Goal: Task Accomplishment & Management: Manage account settings

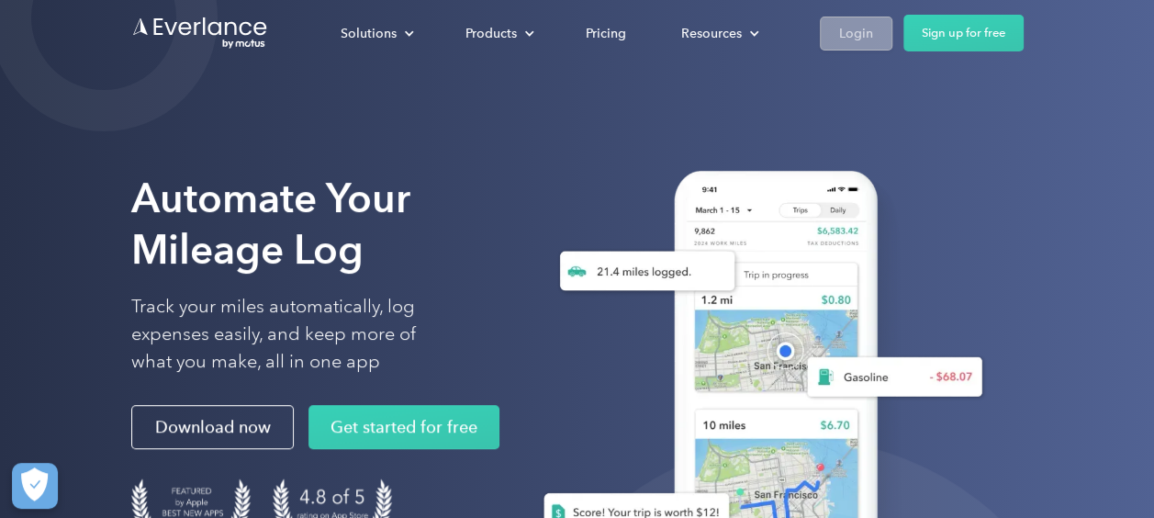
click at [841, 33] on div "Login" at bounding box center [856, 33] width 34 height 23
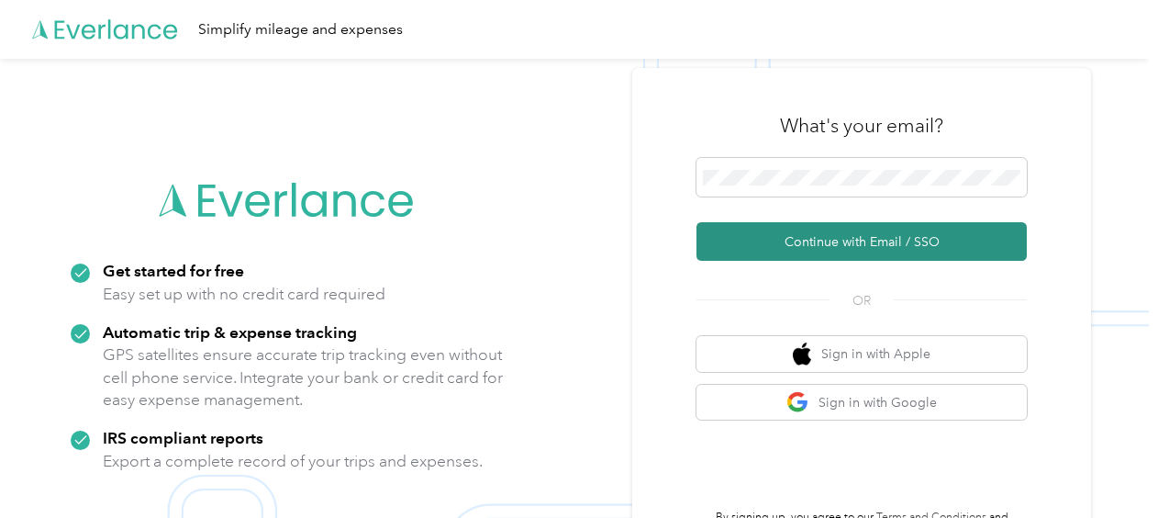
click at [849, 246] on button "Continue with Email / SSO" at bounding box center [862, 241] width 330 height 39
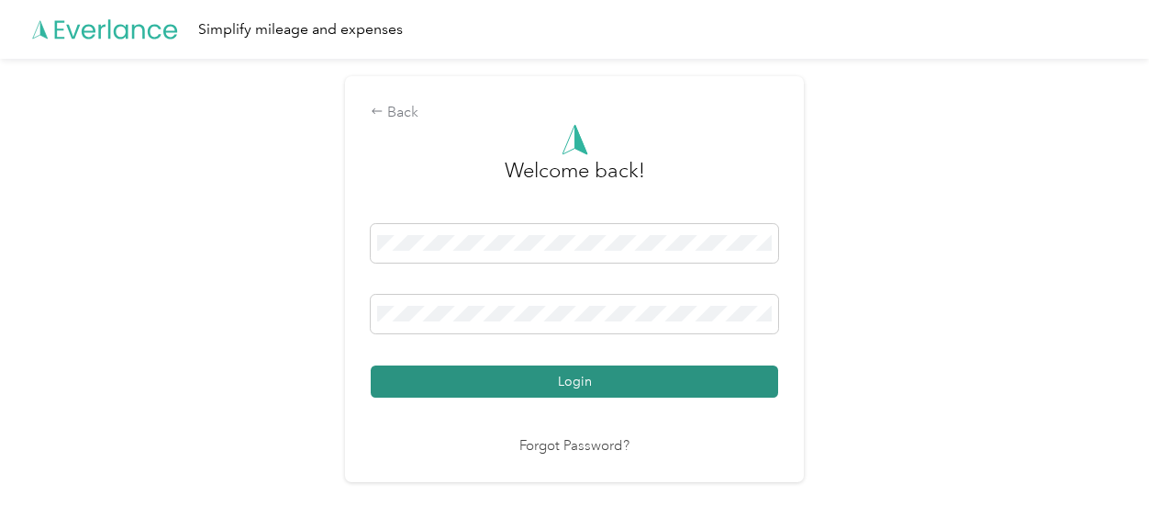
click at [589, 379] on button "Login" at bounding box center [574, 381] width 407 height 32
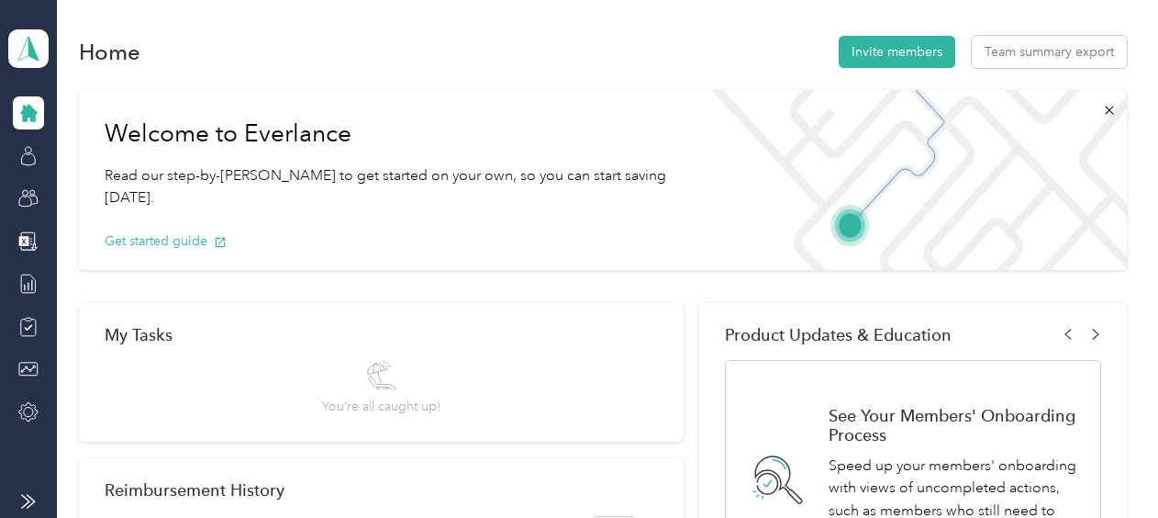
click at [34, 110] on icon at bounding box center [28, 113] width 17 height 17
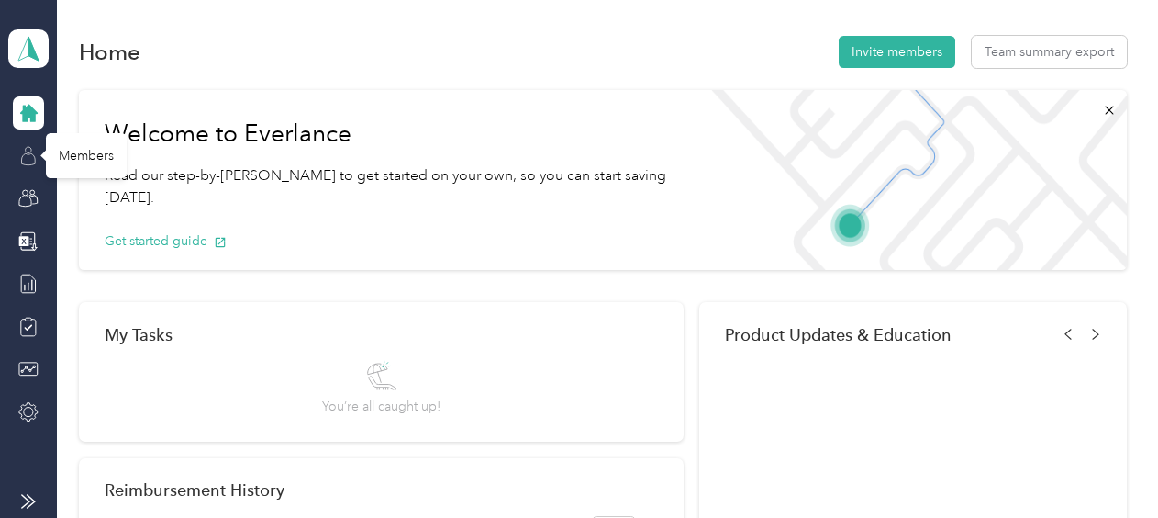
click at [28, 158] on icon at bounding box center [28, 156] width 20 height 20
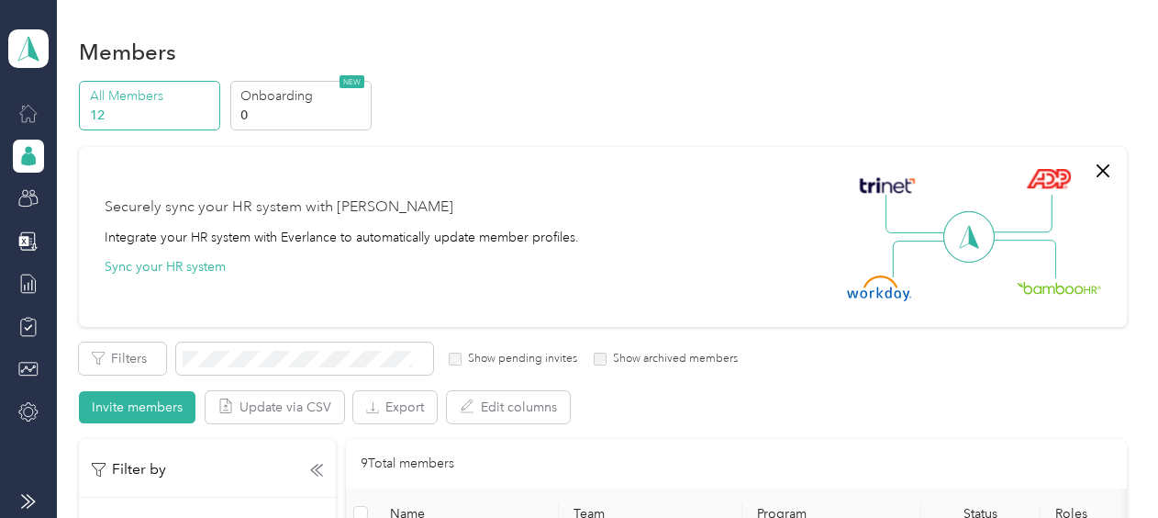
click at [30, 100] on div at bounding box center [28, 112] width 31 height 33
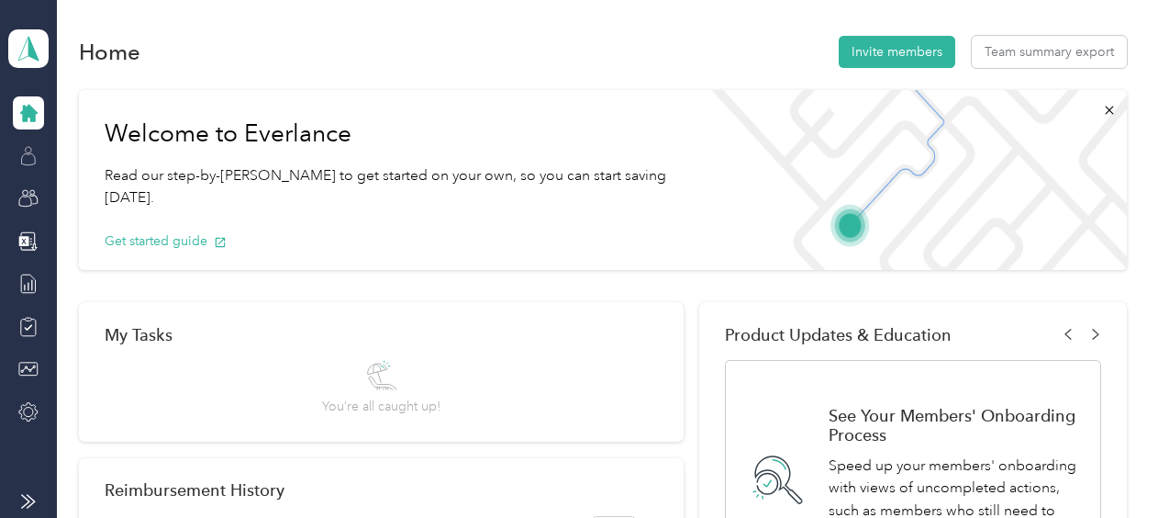
click at [31, 123] on div at bounding box center [28, 112] width 31 height 33
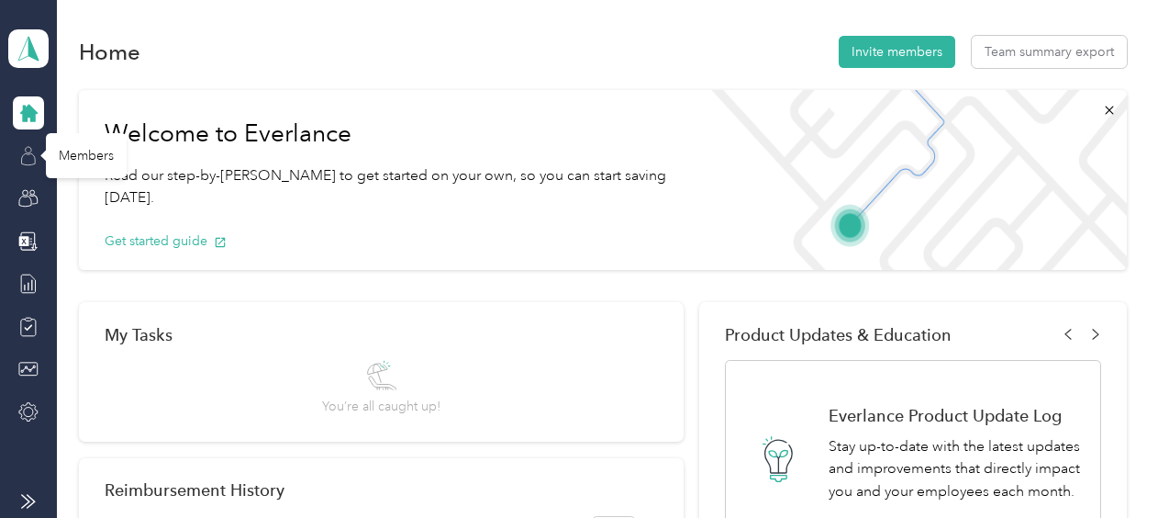
click at [30, 149] on icon at bounding box center [28, 156] width 20 height 20
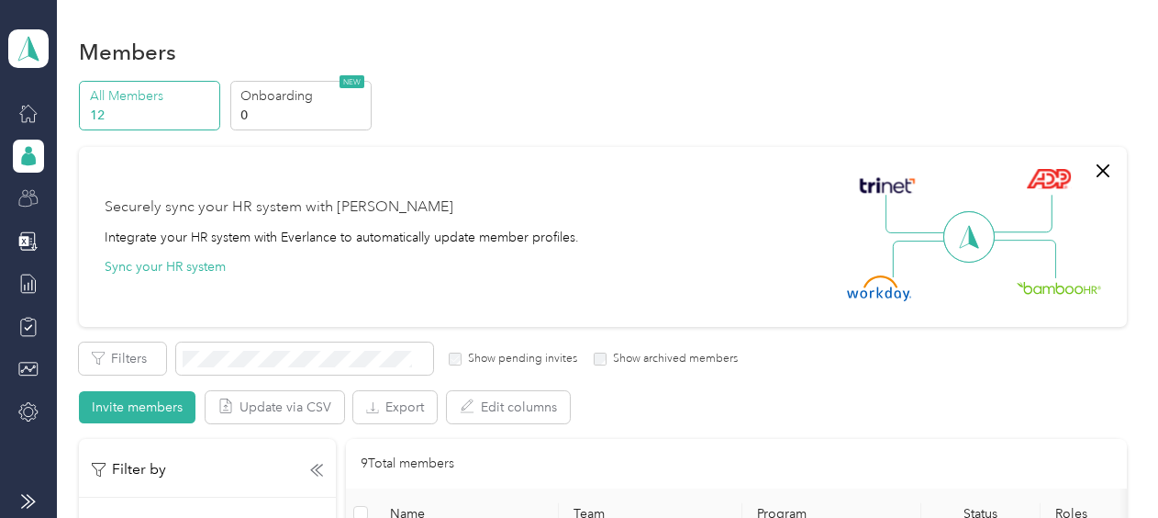
click at [31, 192] on icon at bounding box center [28, 198] width 20 height 20
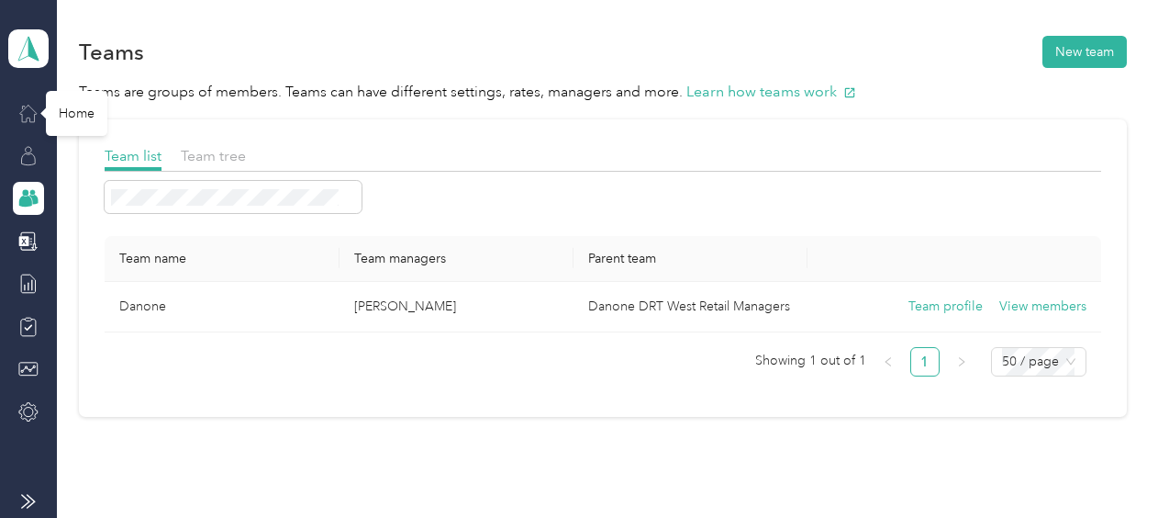
click at [31, 110] on icon at bounding box center [28, 113] width 20 height 20
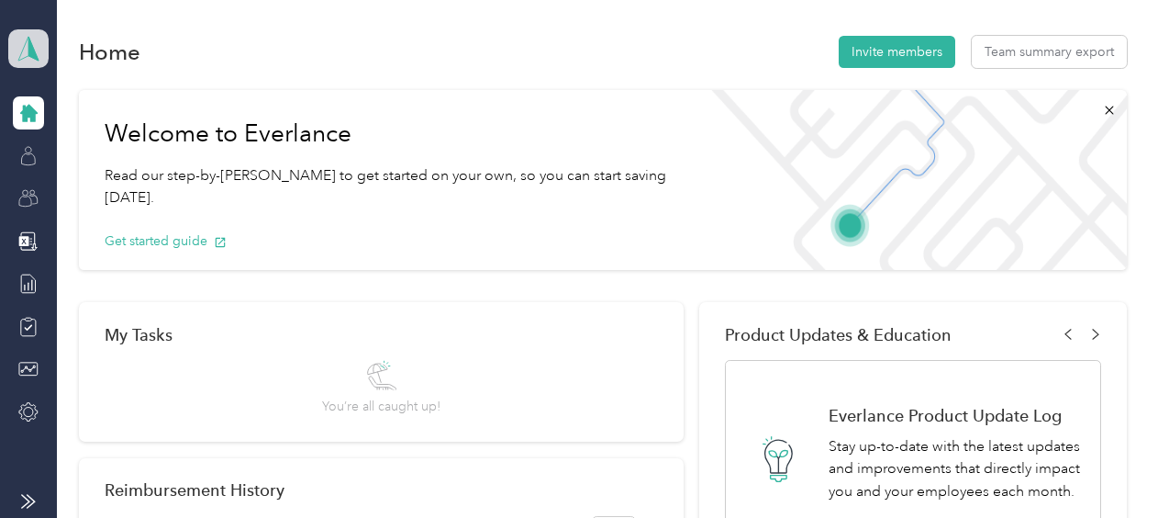
click at [34, 48] on icon at bounding box center [29, 49] width 28 height 26
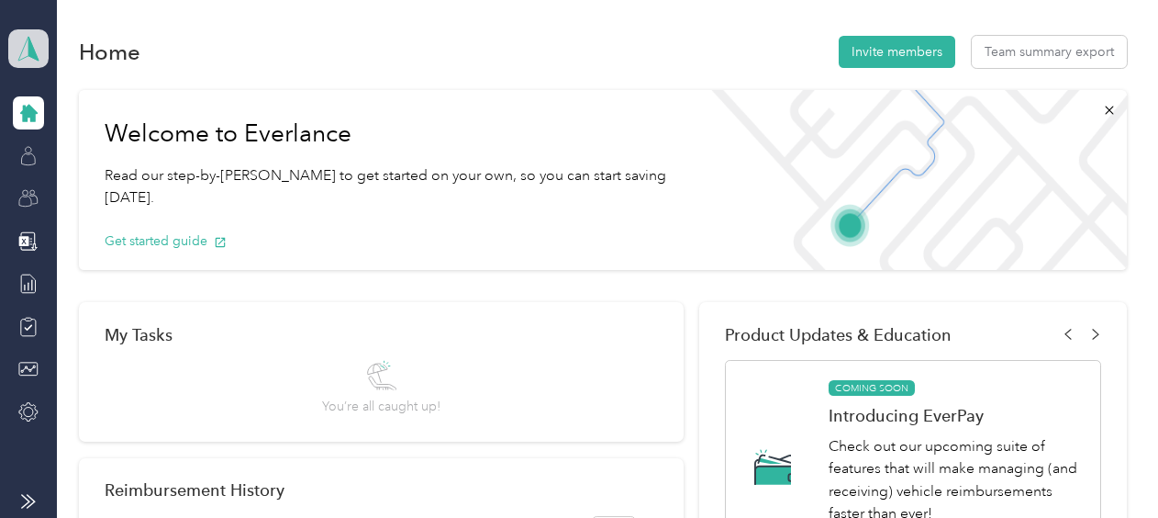
click at [33, 40] on icon at bounding box center [29, 49] width 28 height 26
click at [28, 49] on icon at bounding box center [29, 49] width 28 height 26
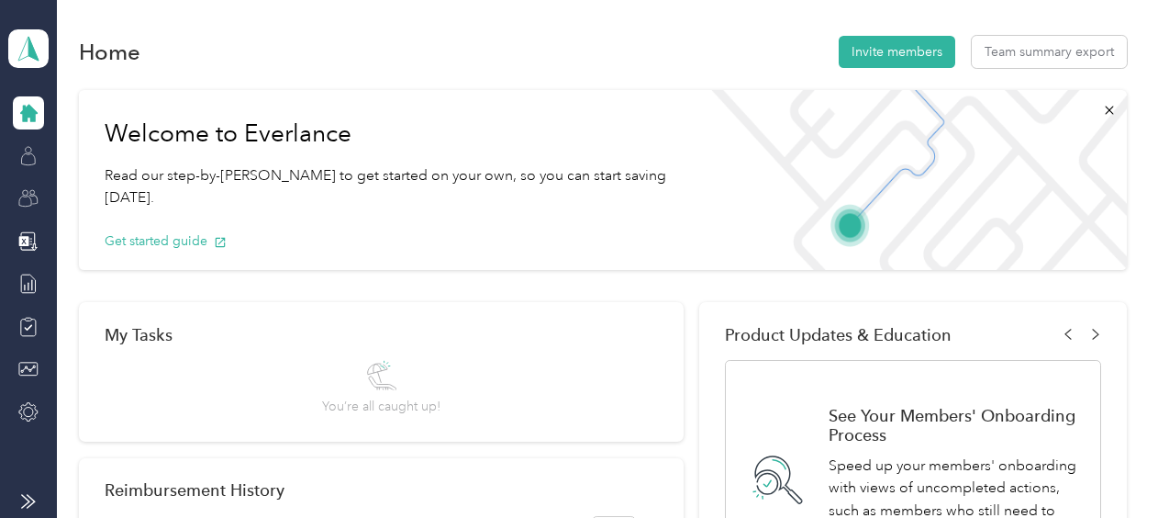
click at [110, 195] on div "Personal dashboard" at bounding box center [253, 186] width 464 height 32
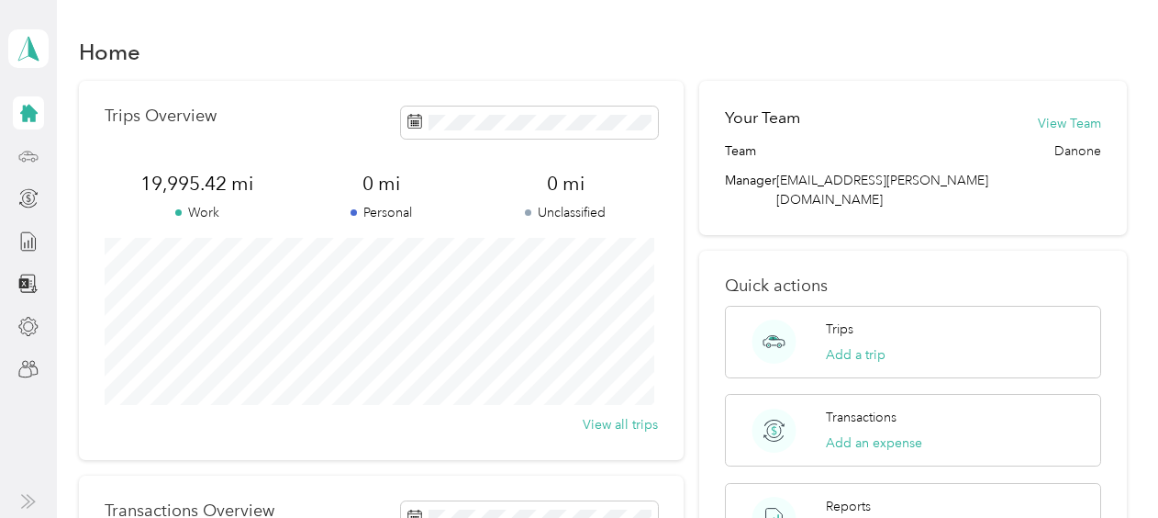
click at [29, 165] on div at bounding box center [28, 156] width 31 height 33
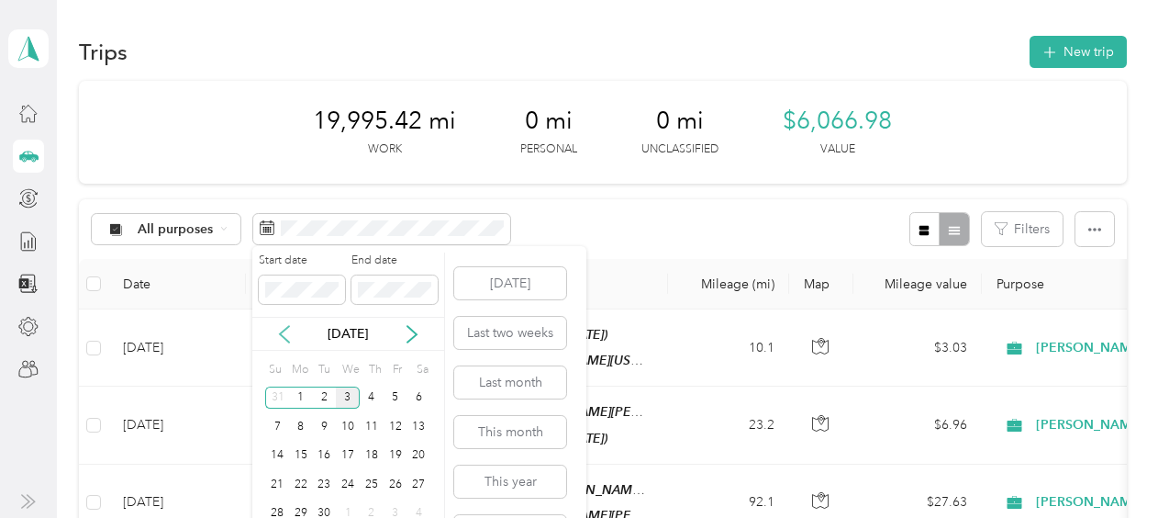
click at [281, 329] on icon at bounding box center [284, 334] width 18 height 18
click at [286, 336] on icon at bounding box center [284, 334] width 18 height 18
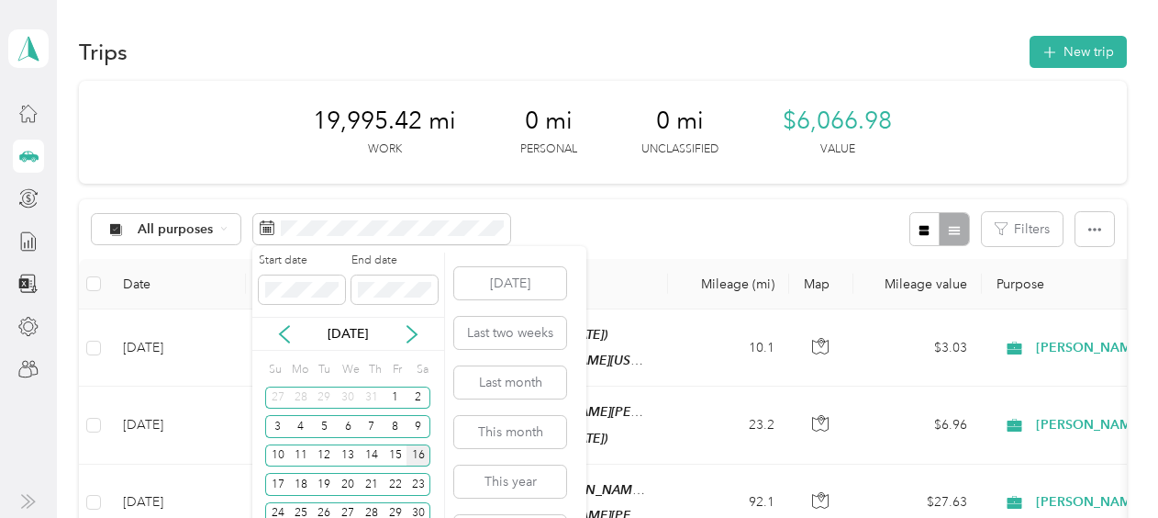
click at [422, 453] on div "16" at bounding box center [419, 455] width 24 height 23
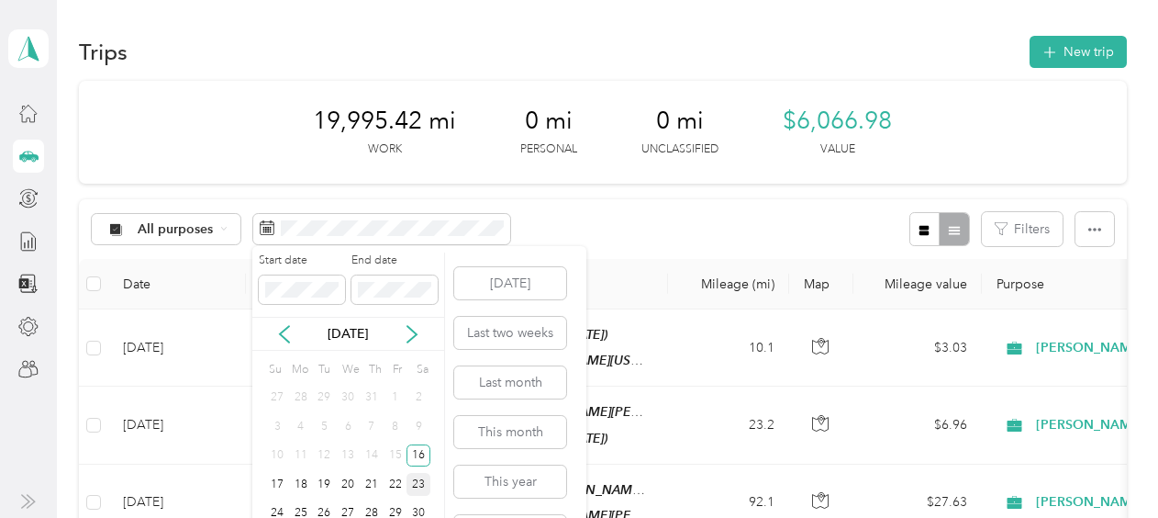
click at [421, 481] on div "23" at bounding box center [419, 484] width 24 height 23
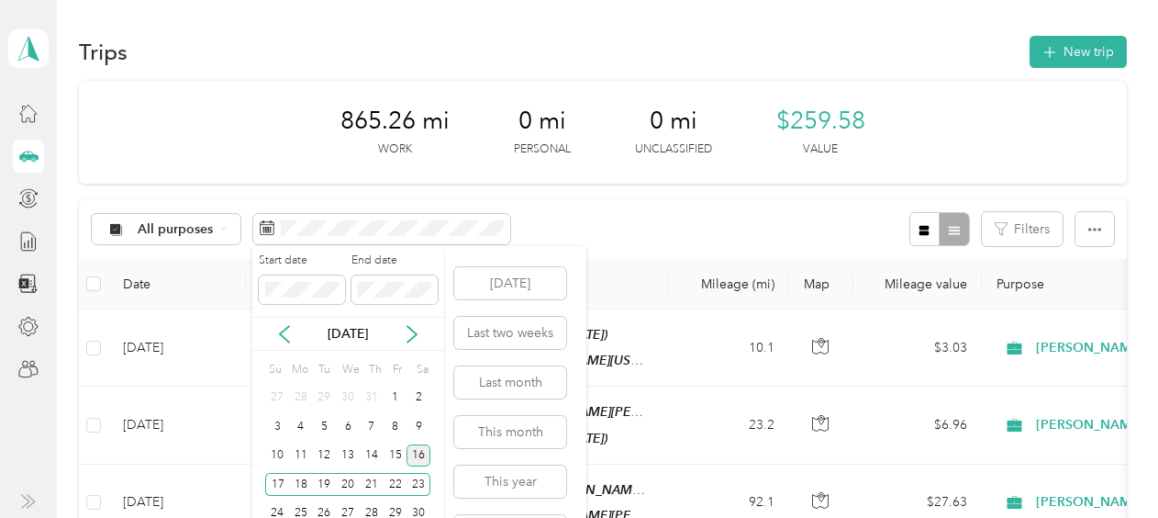
click at [423, 452] on div "16" at bounding box center [419, 455] width 24 height 23
click at [399, 482] on div "22" at bounding box center [396, 484] width 24 height 23
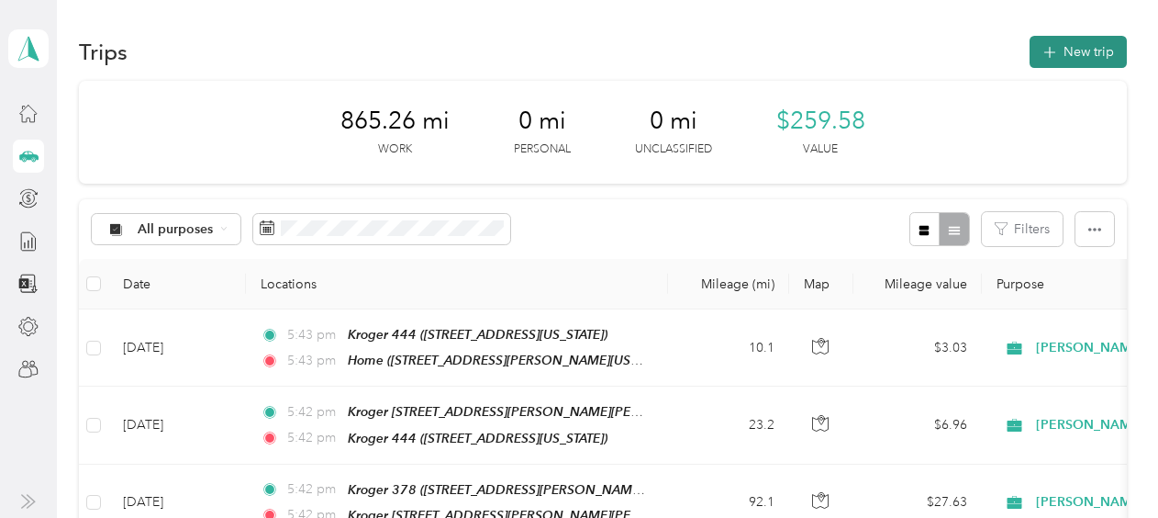
click at [1063, 47] on button "New trip" at bounding box center [1078, 52] width 97 height 32
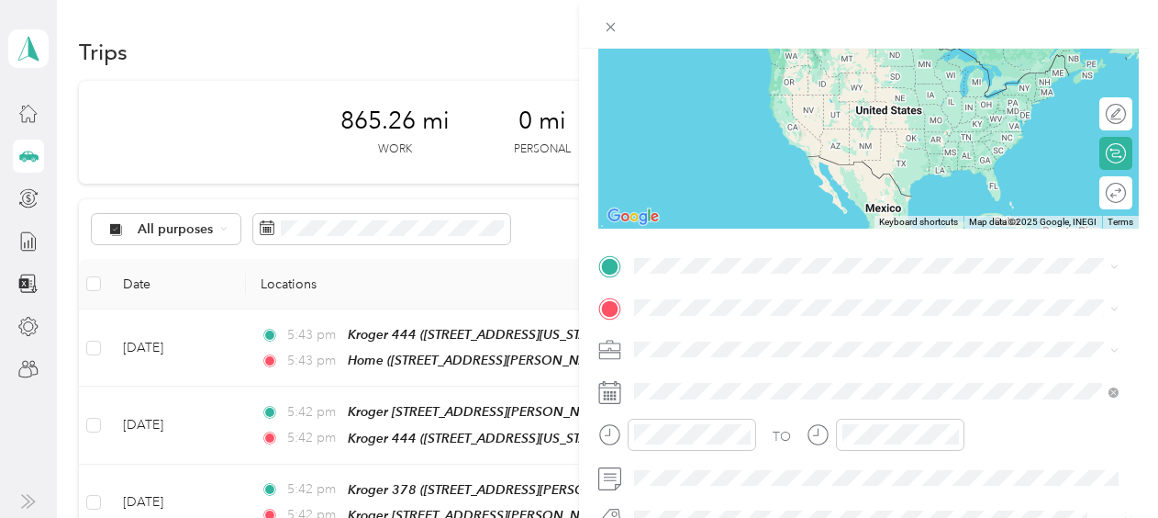
scroll to position [190, 0]
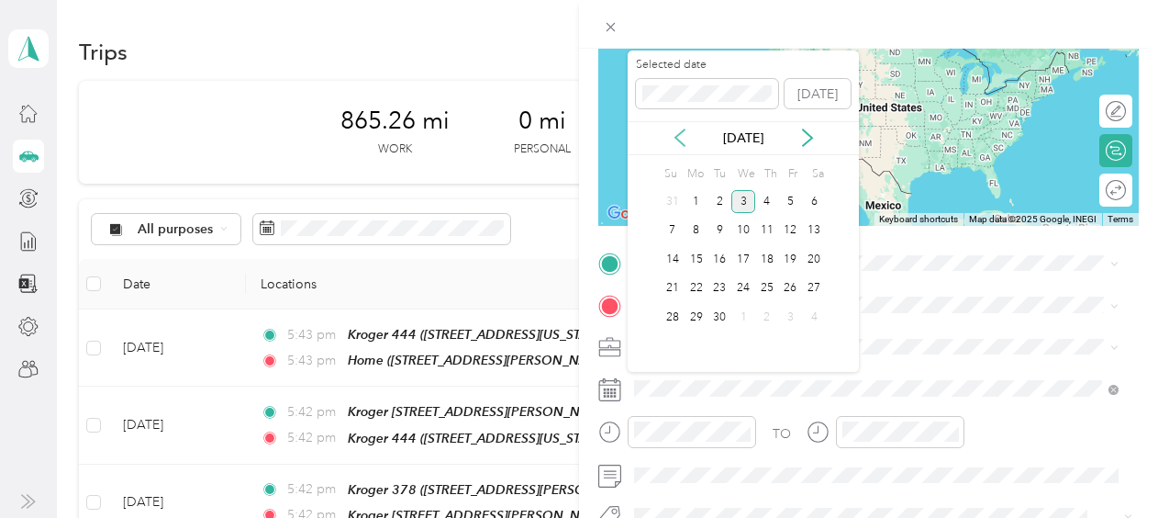
click at [679, 140] on icon at bounding box center [679, 138] width 9 height 17
click at [703, 313] on div "25" at bounding box center [697, 317] width 24 height 23
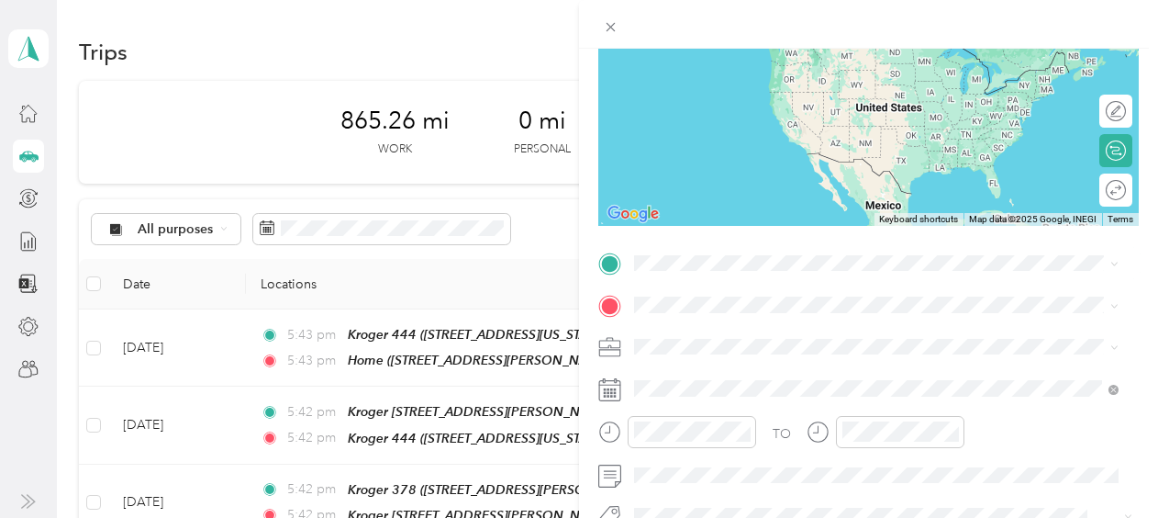
click at [713, 48] on div "Home [STREET_ADDRESS][PERSON_NAME][US_STATE]" at bounding box center [811, 47] width 285 height 39
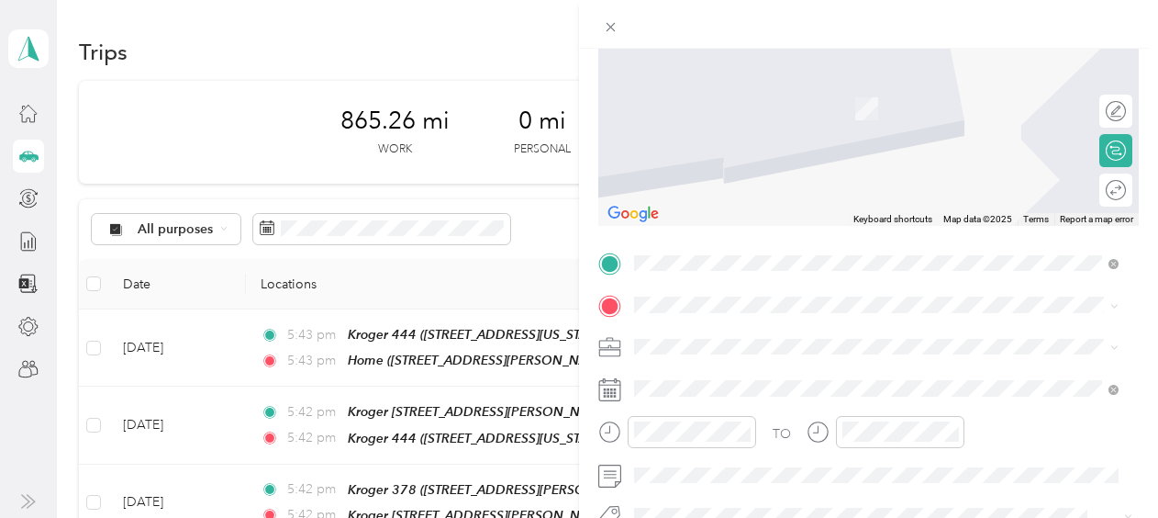
click at [881, 112] on li "Kroger 441 [STREET_ADDRESS][PERSON_NAME][US_STATE]" at bounding box center [876, 89] width 497 height 58
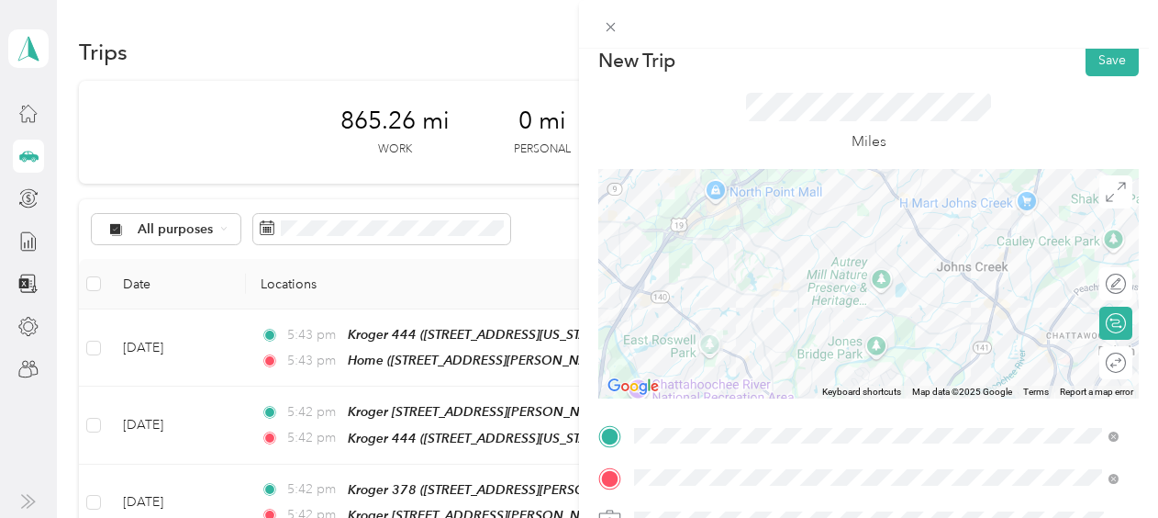
scroll to position [17, 0]
click at [1092, 66] on button "Save" at bounding box center [1112, 61] width 53 height 32
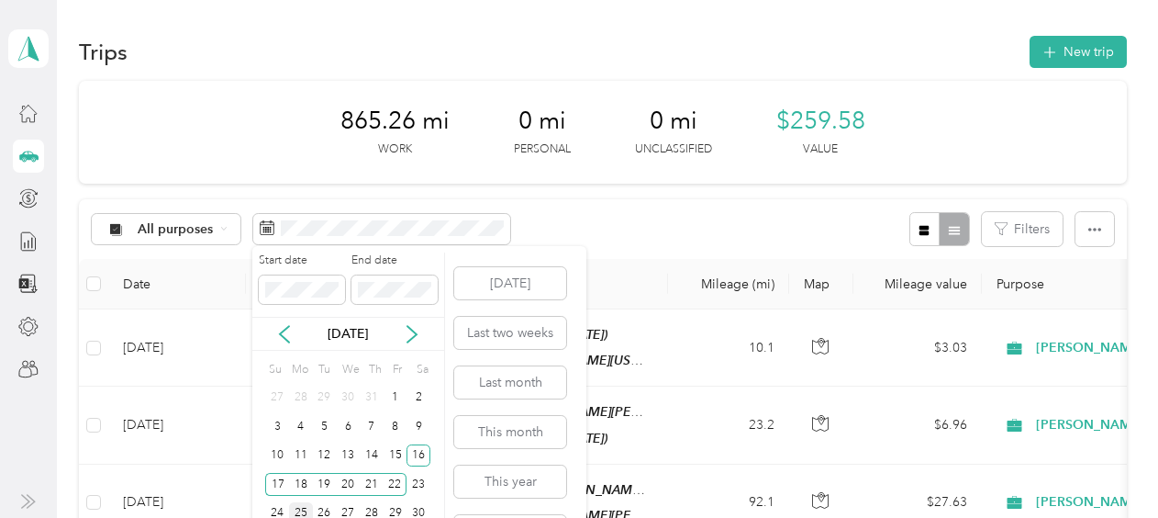
click at [300, 502] on div "25" at bounding box center [301, 513] width 24 height 23
click at [414, 508] on div "30" at bounding box center [419, 513] width 24 height 23
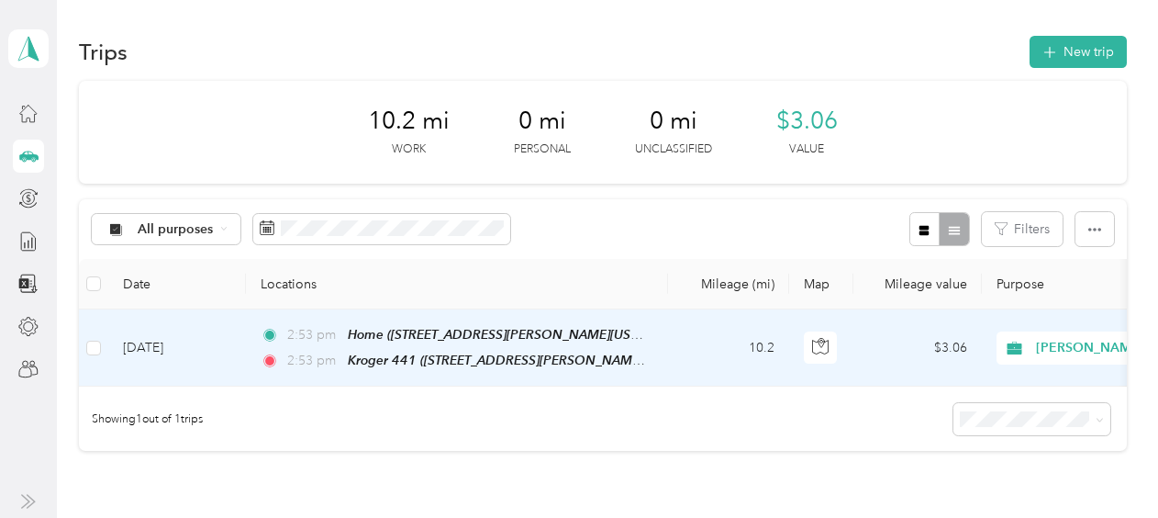
click at [699, 352] on td "10.2" at bounding box center [728, 347] width 121 height 77
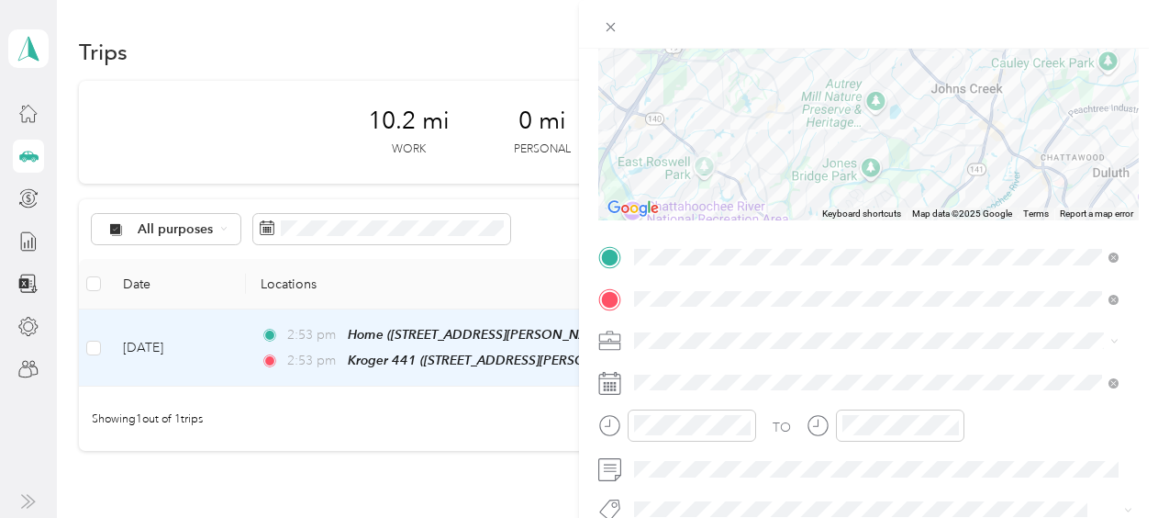
scroll to position [204, 0]
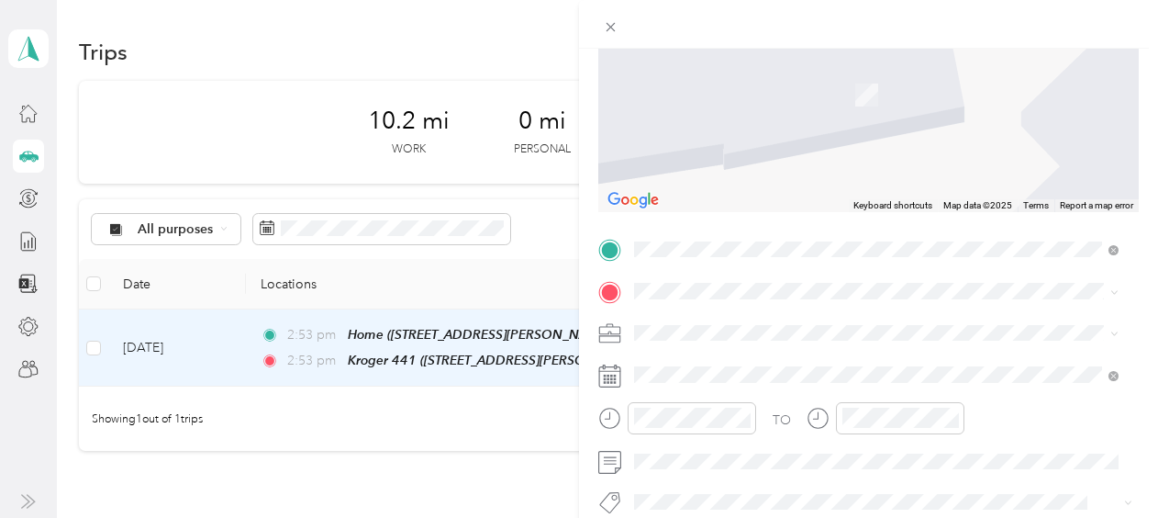
click at [742, 78] on div "Kroger [STREET_ADDRESS][PERSON_NAME][PERSON_NAME][US_STATE]" at bounding box center [862, 84] width 387 height 39
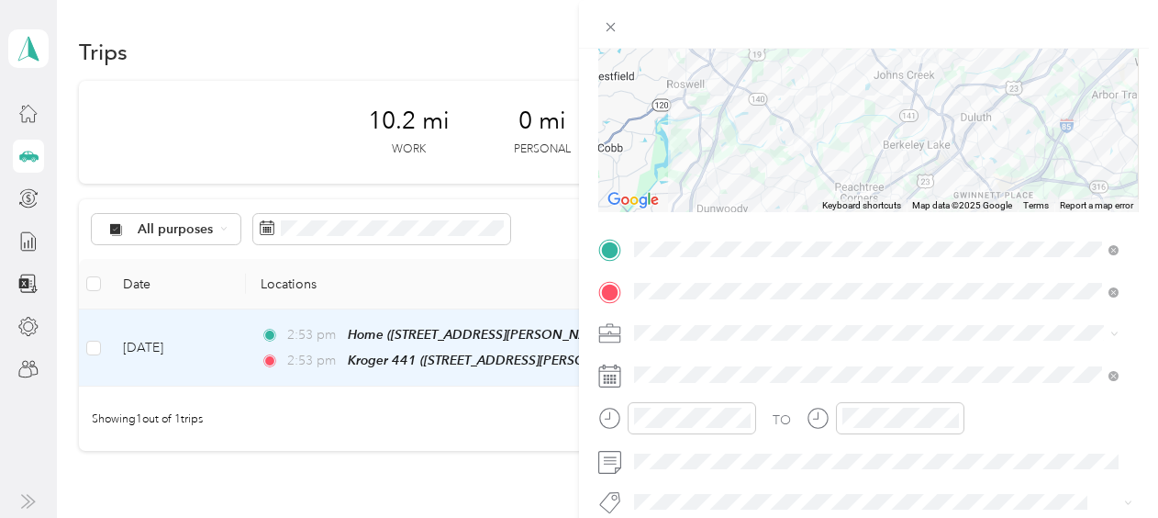
scroll to position [0, 0]
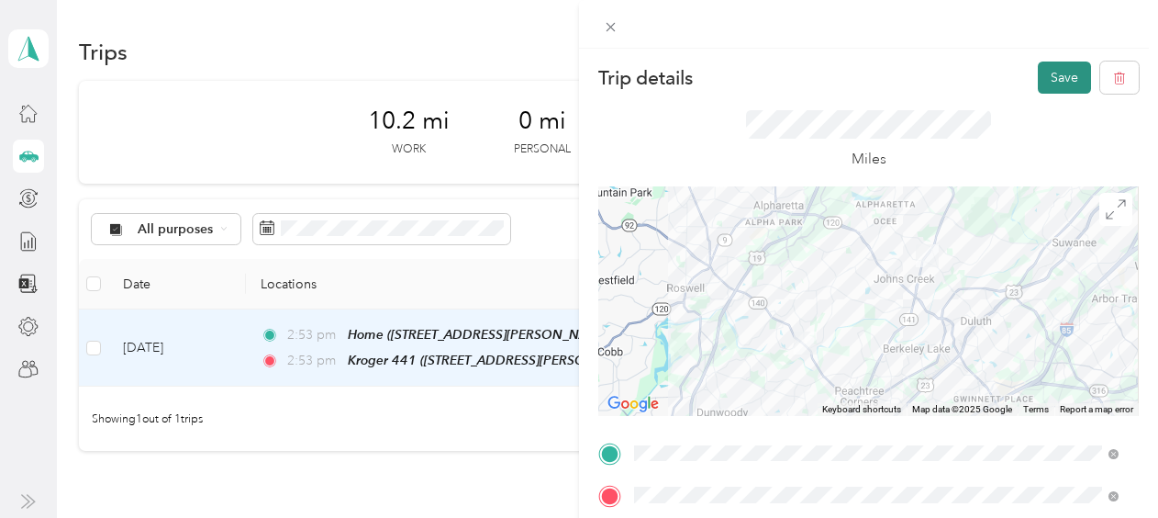
click at [1044, 70] on button "Save" at bounding box center [1064, 77] width 53 height 32
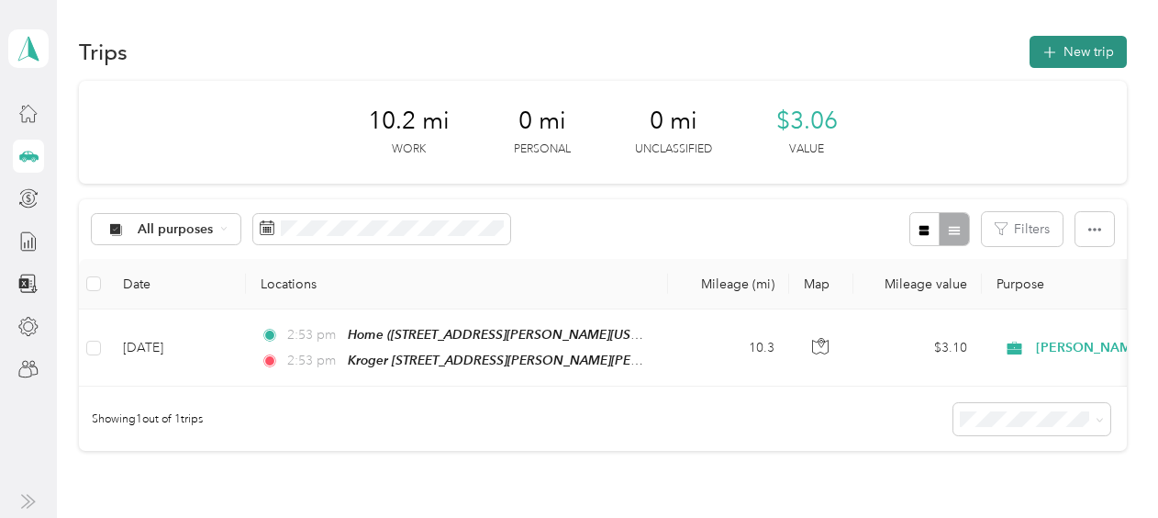
click at [1070, 50] on button "New trip" at bounding box center [1078, 52] width 97 height 32
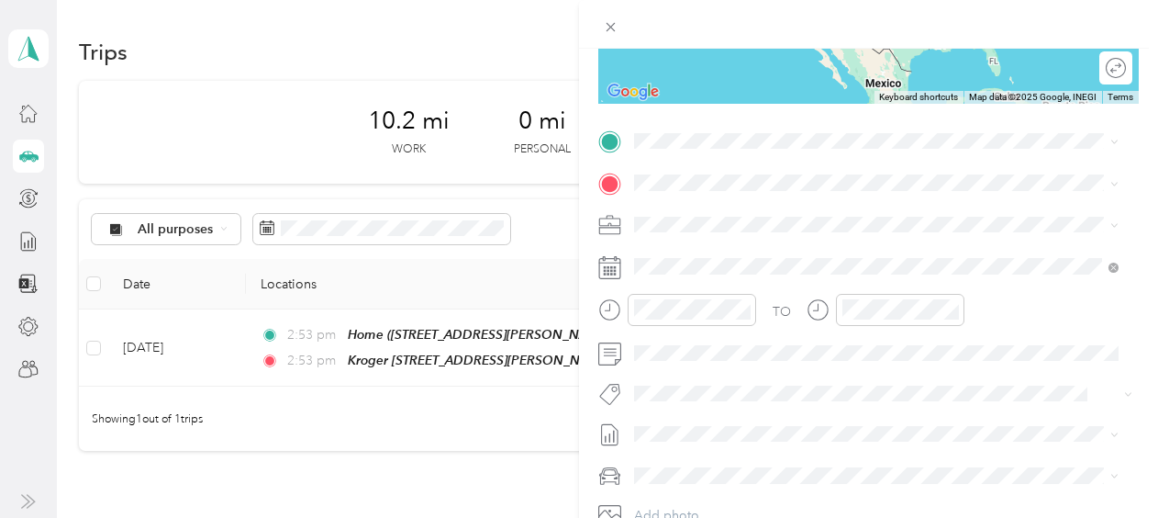
scroll to position [316, 0]
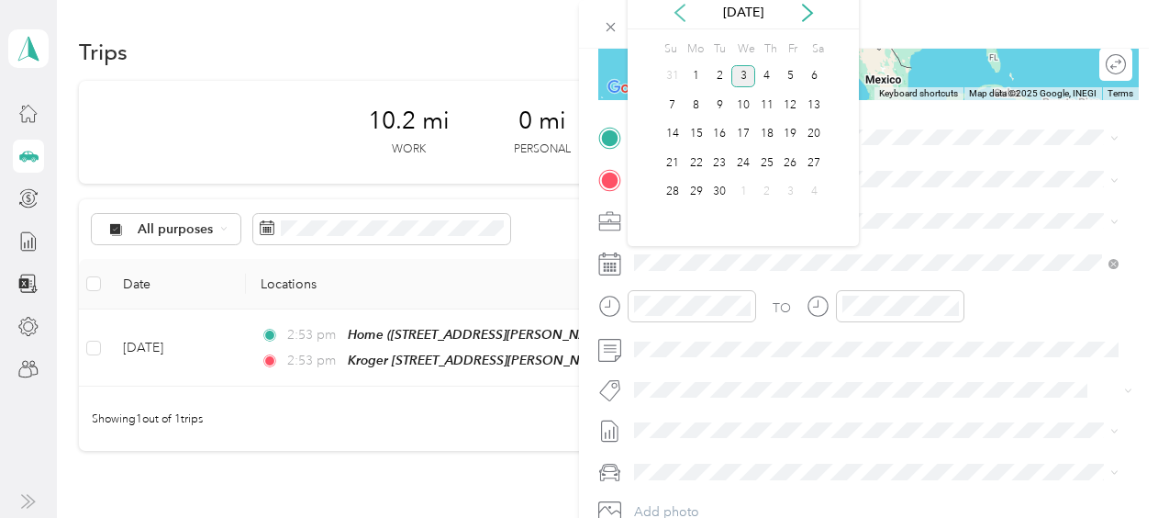
click at [679, 17] on icon at bounding box center [680, 13] width 18 height 18
click at [696, 194] on div "25" at bounding box center [697, 192] width 24 height 23
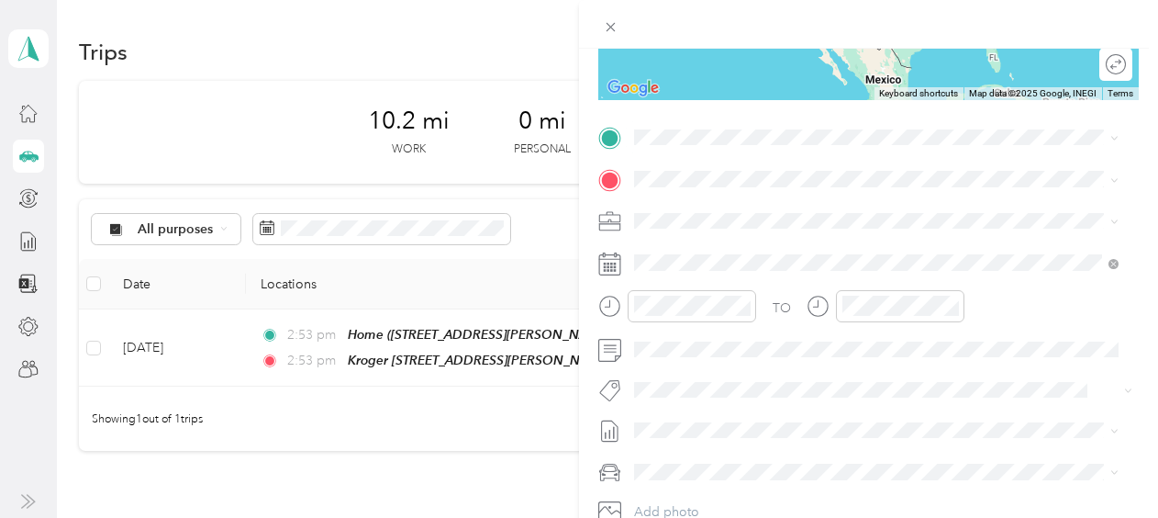
click at [829, 219] on div "Kroger [STREET_ADDRESS][PERSON_NAME][PERSON_NAME][US_STATE]" at bounding box center [862, 217] width 387 height 39
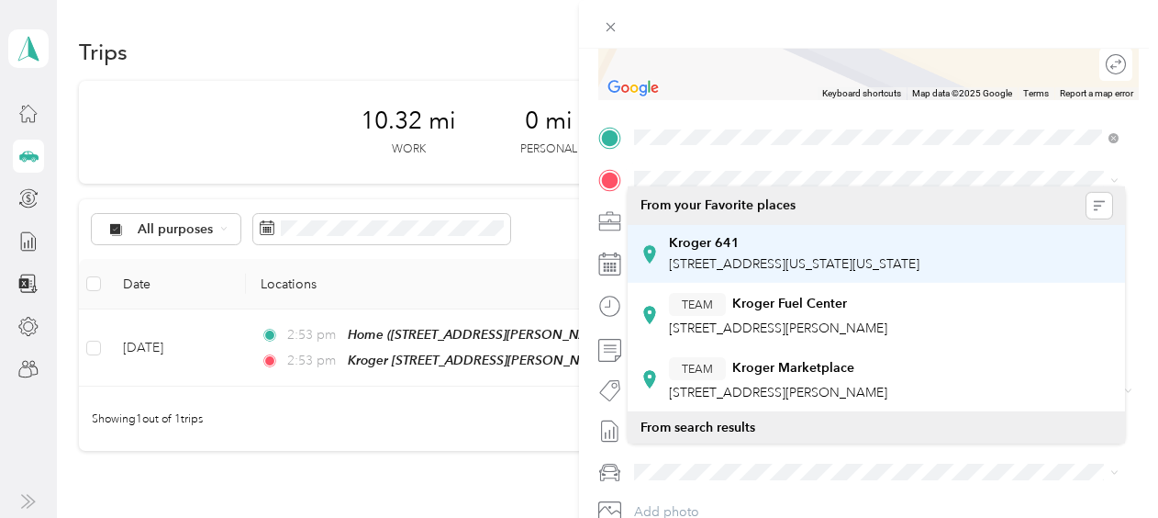
click at [763, 254] on div "Kroger [STREET_ADDRESS][US_STATE][US_STATE]" at bounding box center [794, 253] width 251 height 39
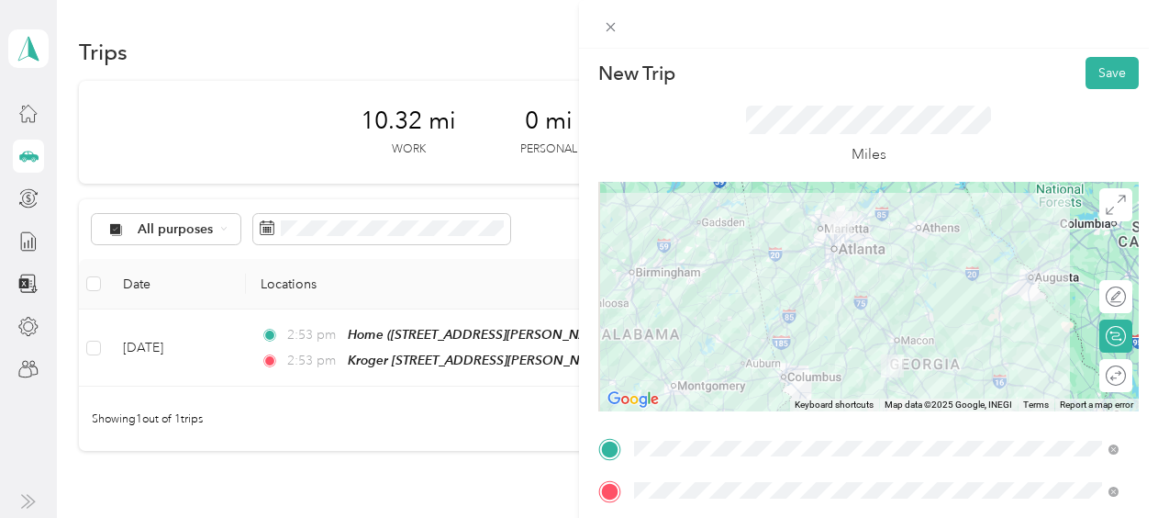
scroll to position [0, 0]
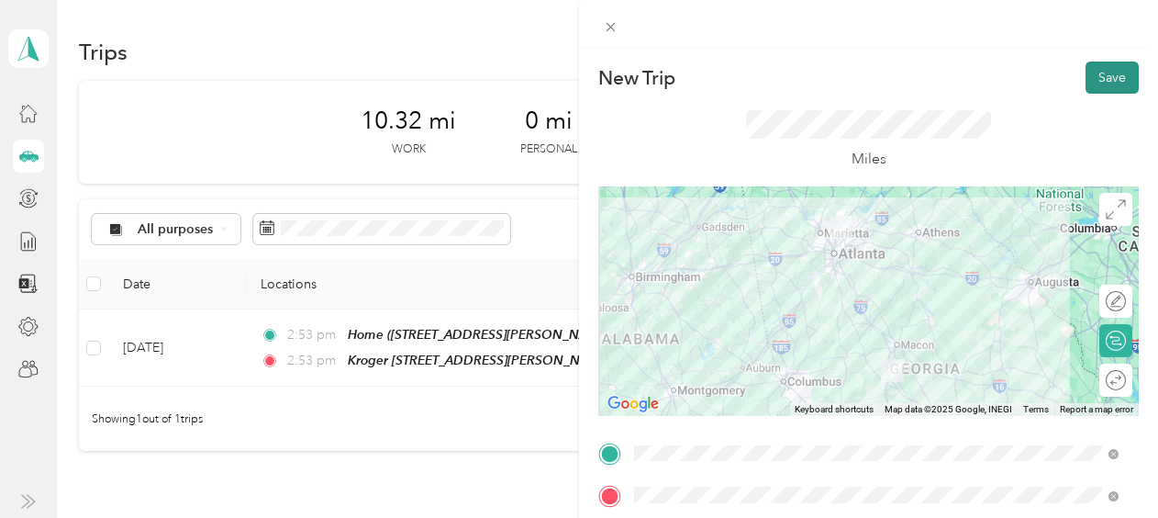
click at [1086, 80] on button "Save" at bounding box center [1112, 77] width 53 height 32
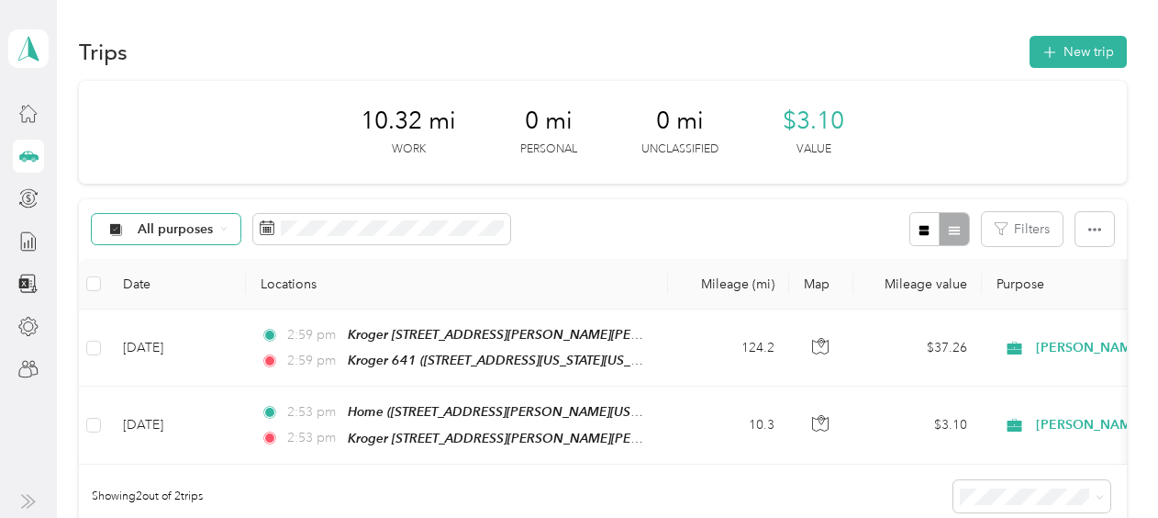
click at [162, 231] on span "All purposes" at bounding box center [176, 229] width 76 height 13
click at [165, 325] on span "[PERSON_NAME]" at bounding box center [192, 319] width 108 height 19
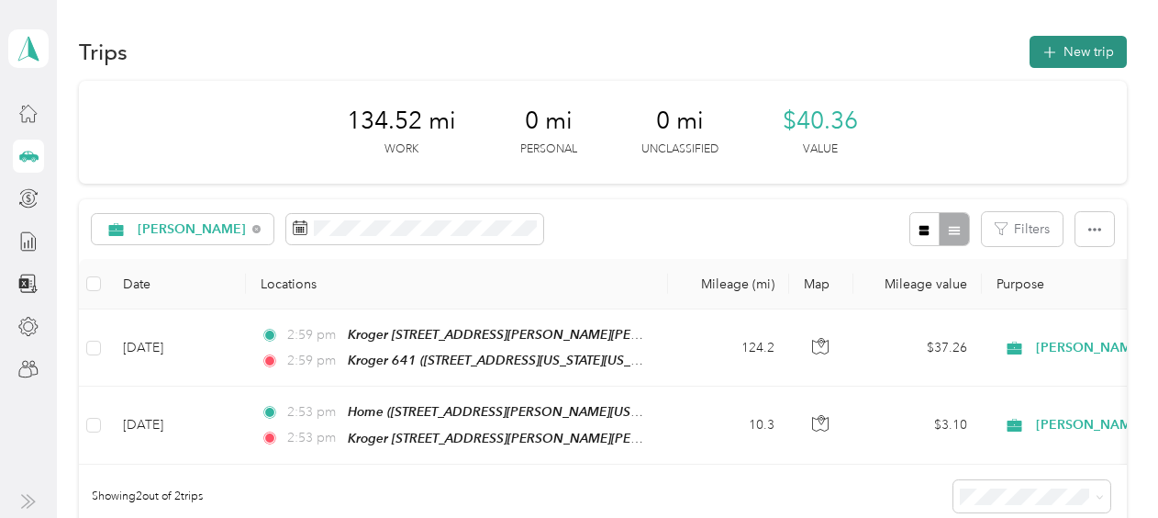
click at [1070, 52] on button "New trip" at bounding box center [1078, 52] width 97 height 32
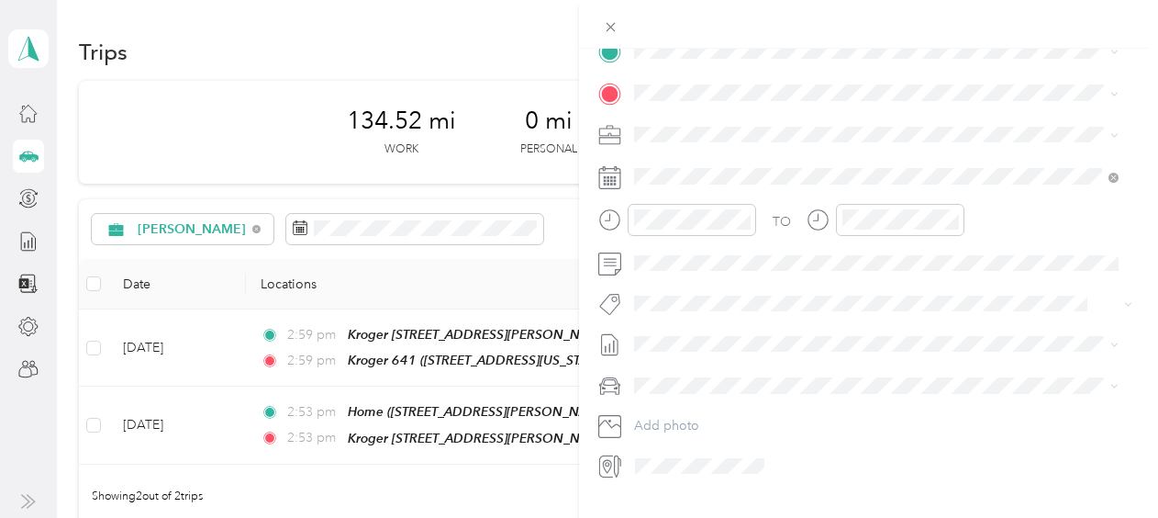
scroll to position [404, 0]
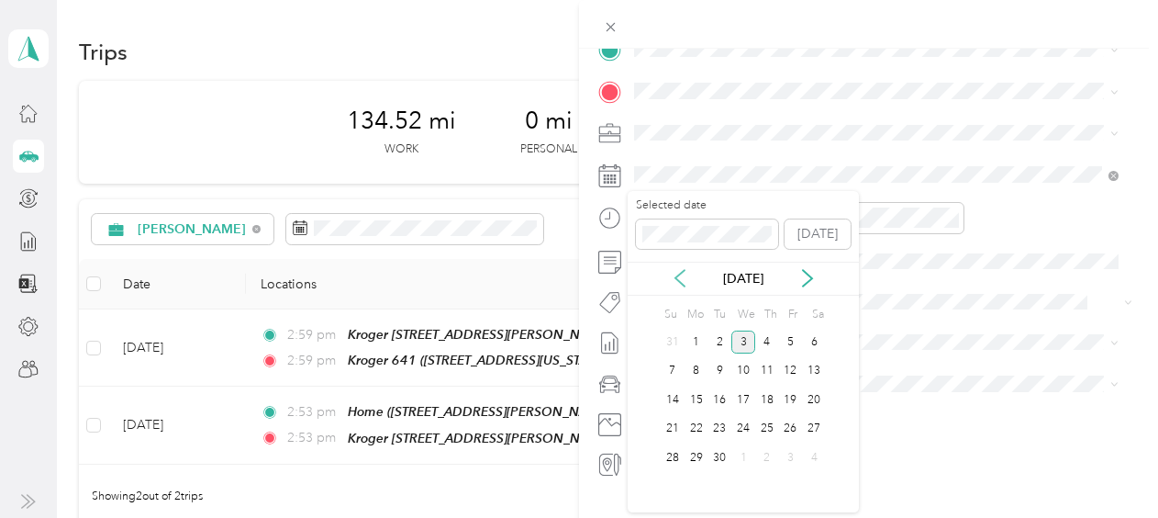
click at [675, 279] on icon at bounding box center [679, 278] width 9 height 17
click at [700, 453] on div "25" at bounding box center [697, 457] width 24 height 23
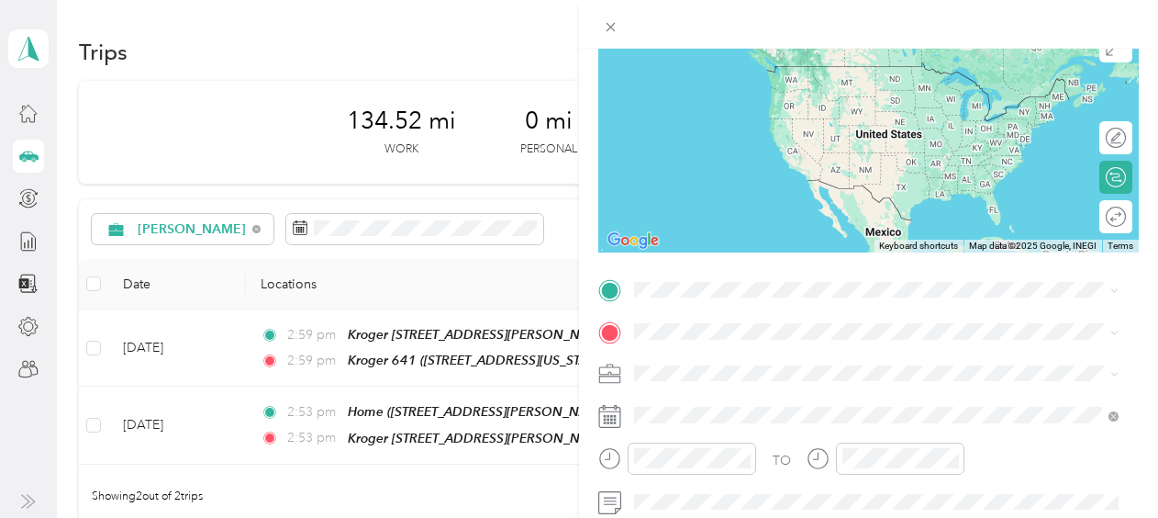
scroll to position [169, 0]
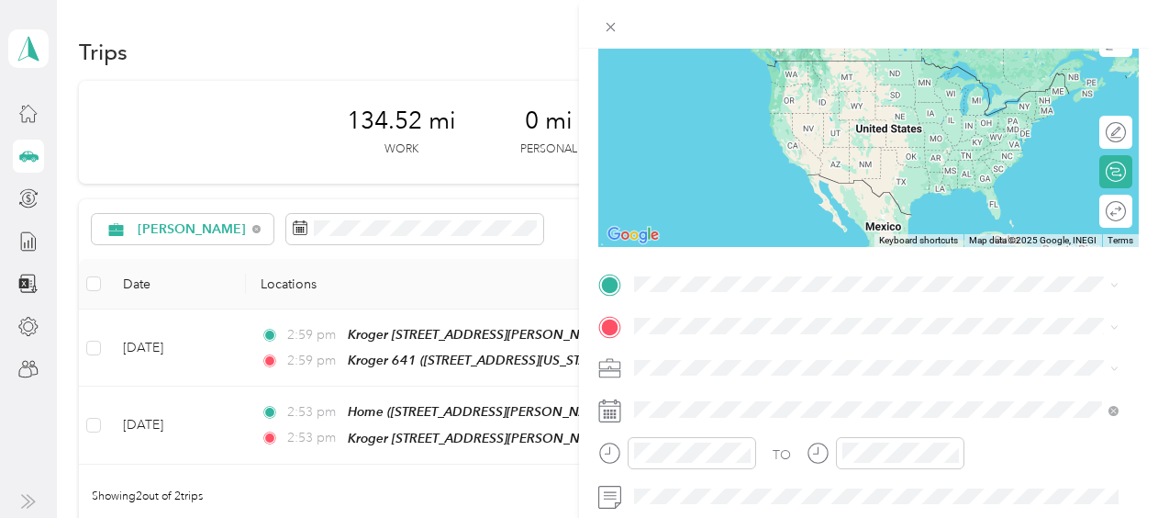
click at [764, 74] on div "Kroger [STREET_ADDRESS][US_STATE][US_STATE]" at bounding box center [794, 77] width 251 height 39
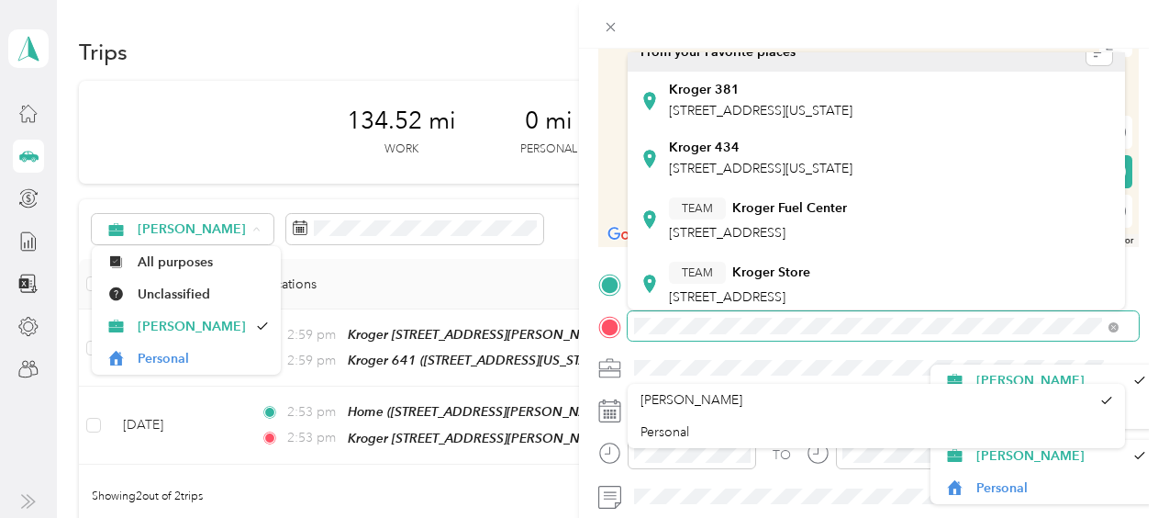
scroll to position [0, 0]
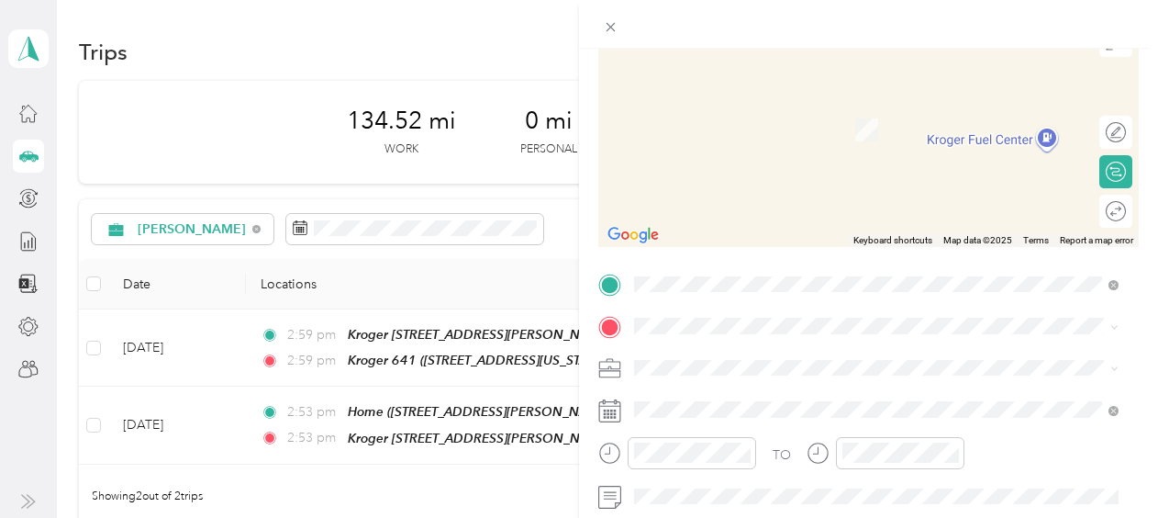
click at [792, 193] on div "Kroger [STREET_ADDRESS][PERSON_NAME][US_STATE]" at bounding box center [811, 189] width 285 height 39
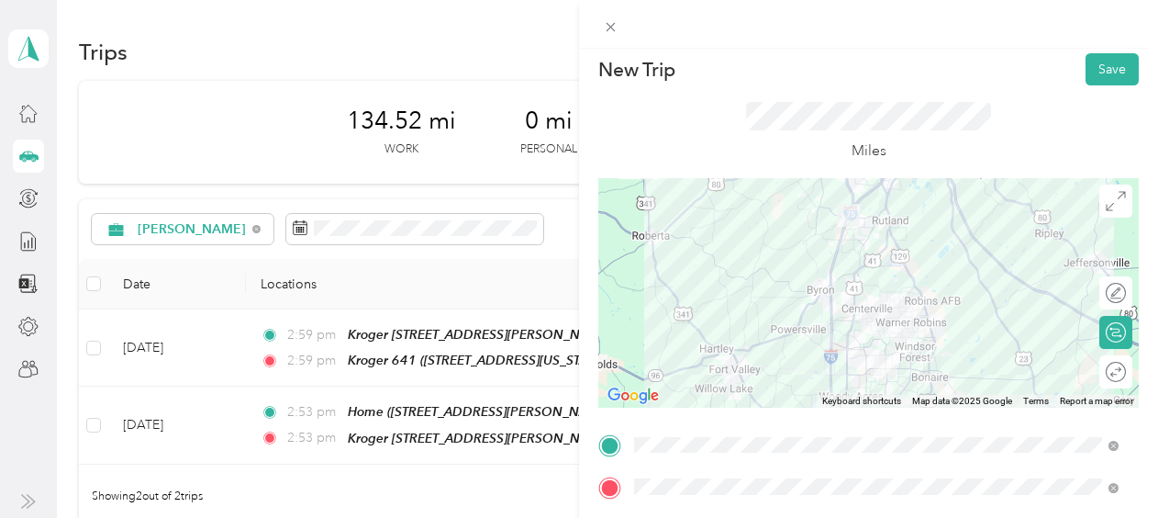
scroll to position [6, 0]
click at [1092, 71] on button "Save" at bounding box center [1112, 72] width 53 height 32
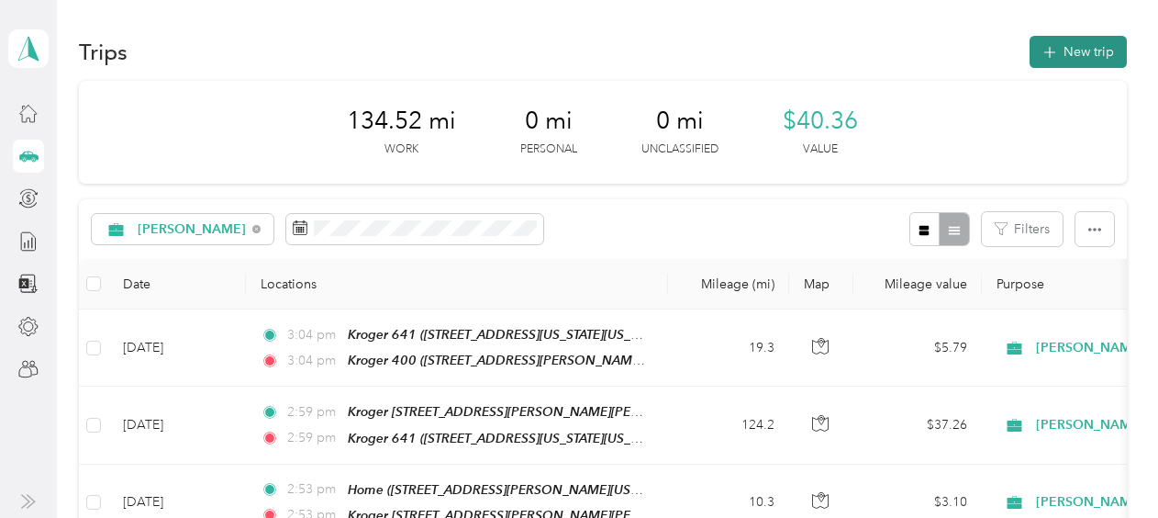
click at [1065, 43] on button "New trip" at bounding box center [1078, 52] width 97 height 32
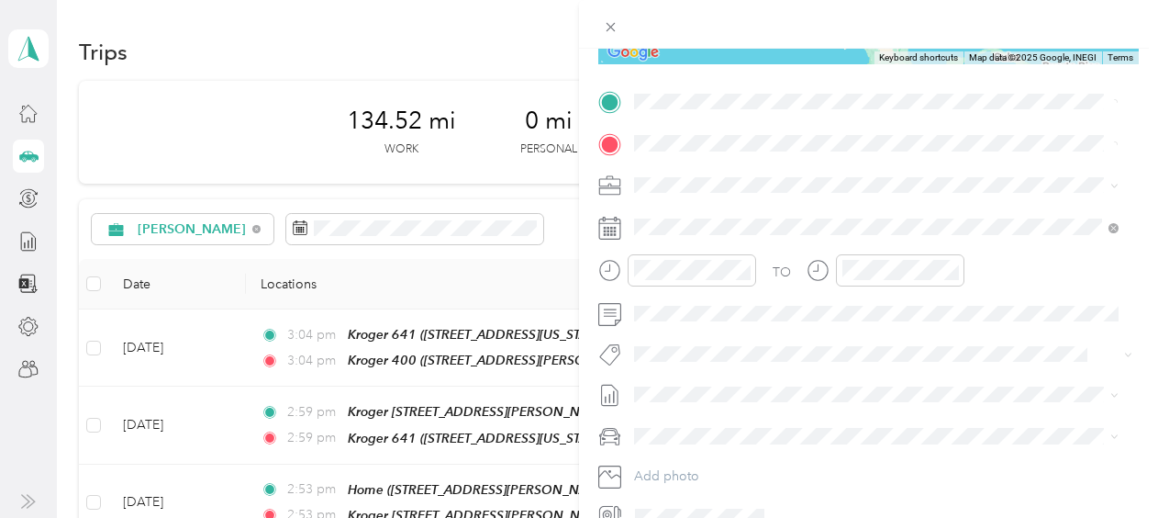
scroll to position [357, 0]
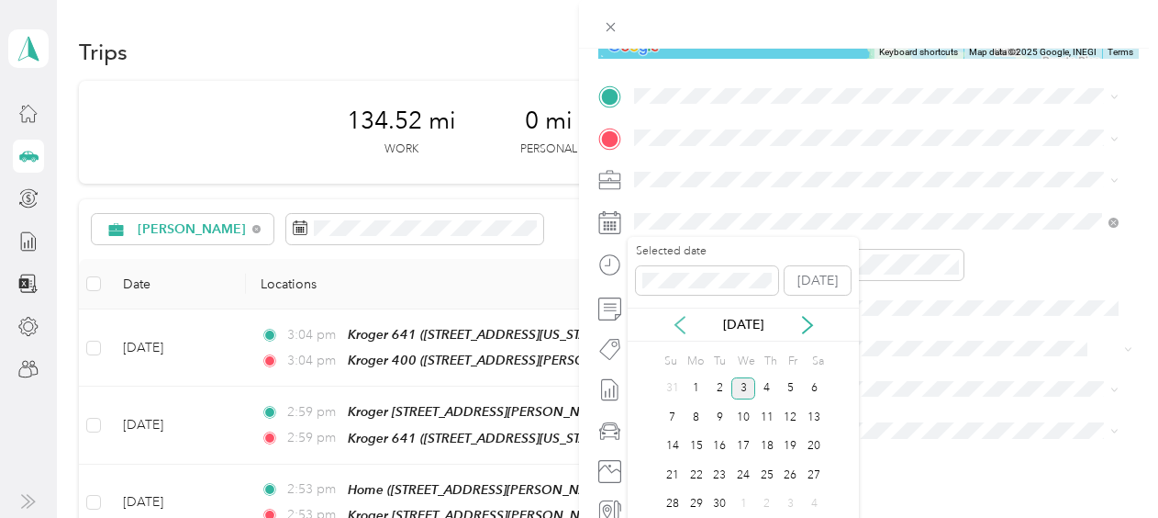
click at [681, 319] on icon at bounding box center [679, 325] width 9 height 17
click at [698, 499] on div "25" at bounding box center [697, 504] width 24 height 23
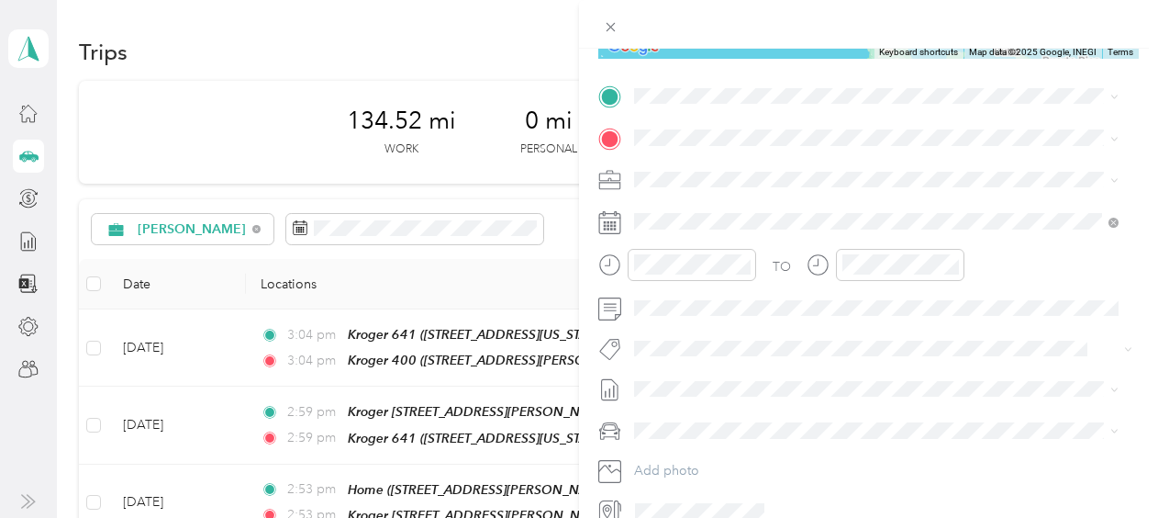
click at [752, 243] on div "Kroger [STREET_ADDRESS][PERSON_NAME][US_STATE]" at bounding box center [811, 242] width 285 height 39
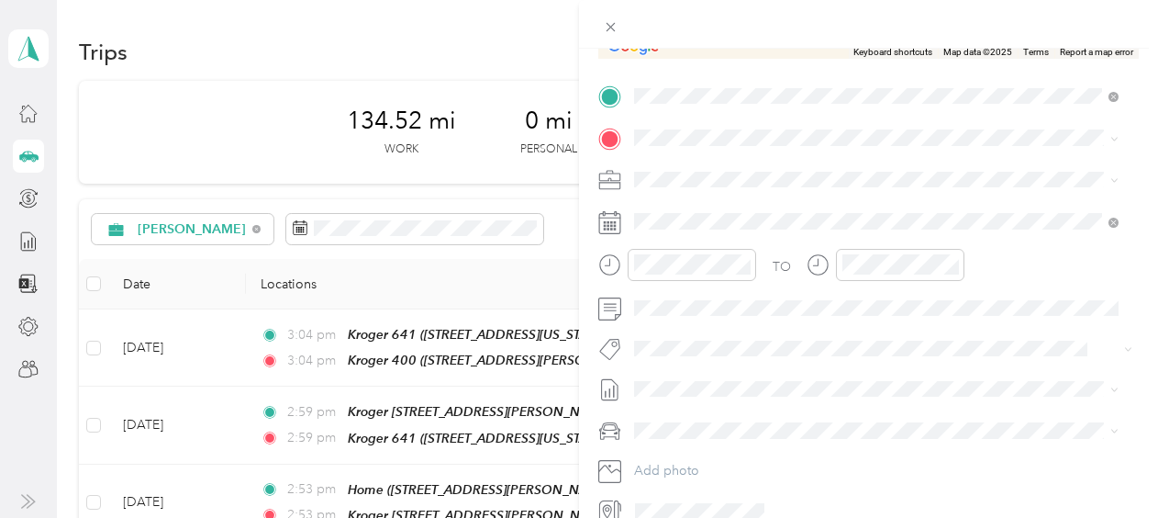
click at [725, 218] on div "Kroger [STREET_ADDRESS][PERSON_NAME][US_STATE]" at bounding box center [811, 213] width 285 height 39
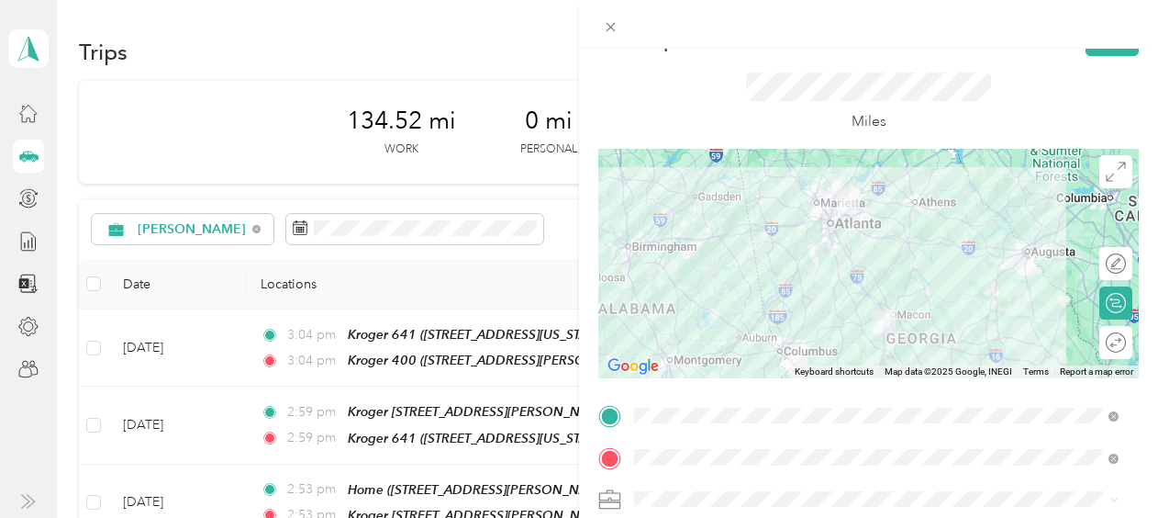
scroll to position [0, 0]
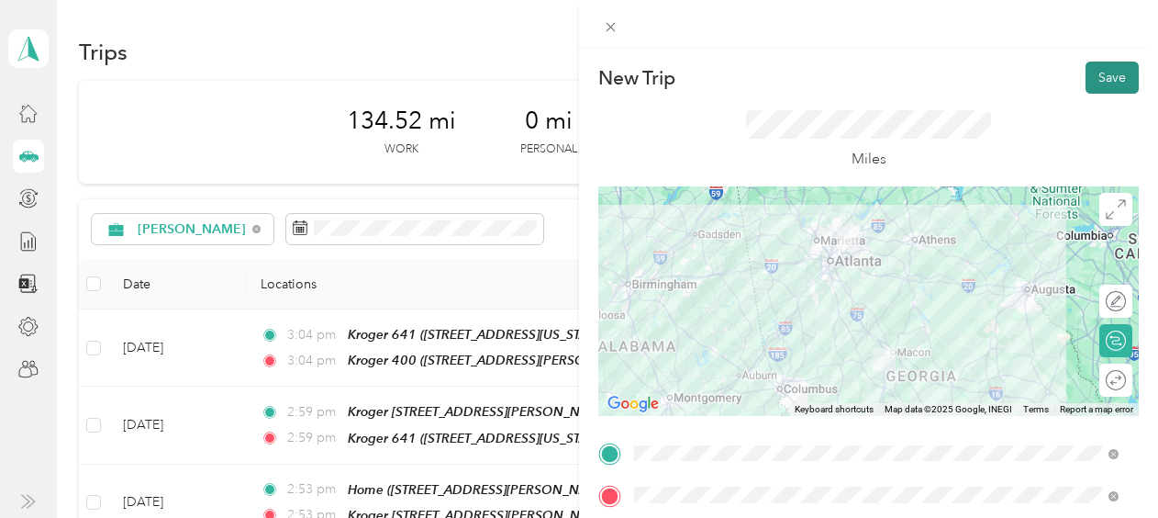
click at [1086, 81] on button "Save" at bounding box center [1112, 77] width 53 height 32
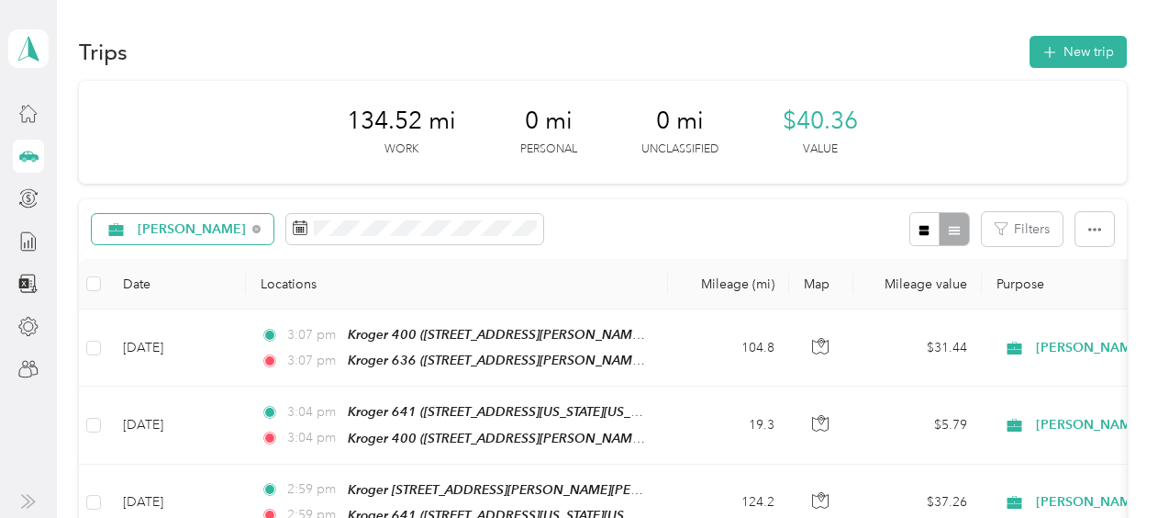
click at [145, 229] on span "[PERSON_NAME]" at bounding box center [192, 229] width 109 height 13
click at [178, 318] on span "[PERSON_NAME]" at bounding box center [193, 323] width 111 height 19
click at [31, 162] on icon at bounding box center [28, 156] width 20 height 20
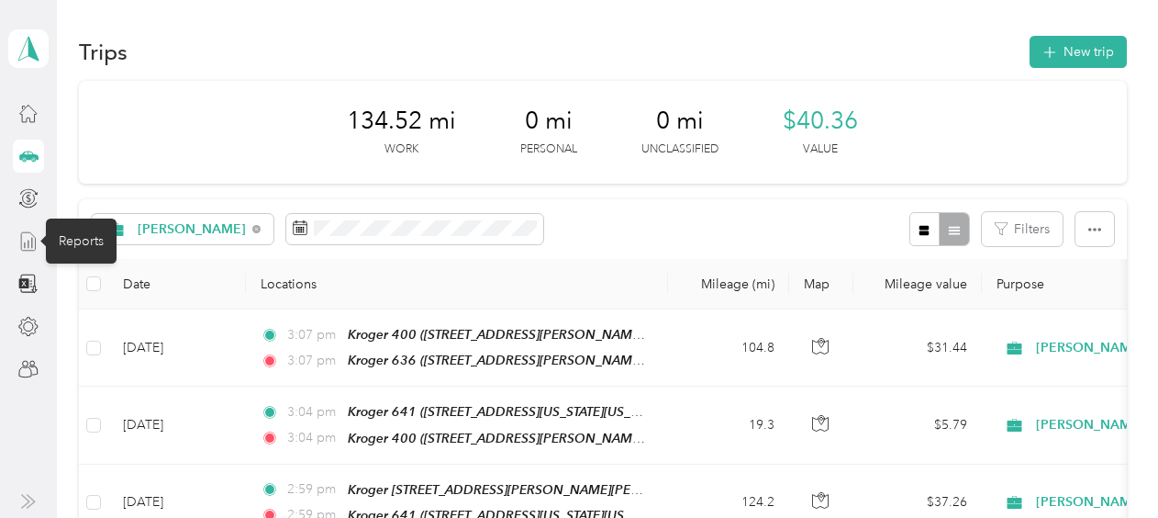
click at [33, 231] on icon at bounding box center [28, 241] width 20 height 20
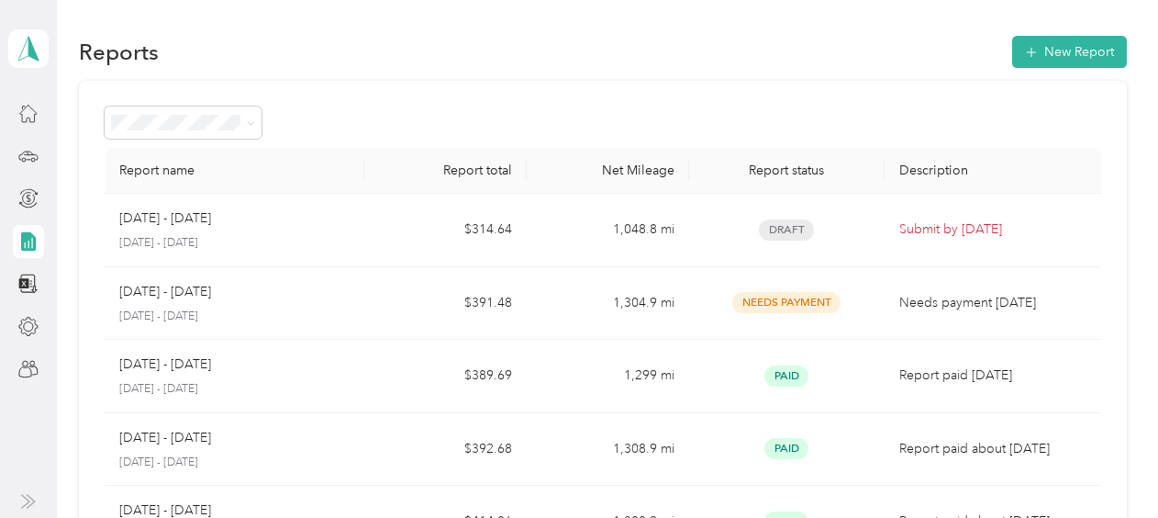
click at [26, 238] on icon at bounding box center [28, 240] width 15 height 19
click at [29, 152] on icon at bounding box center [28, 156] width 20 height 20
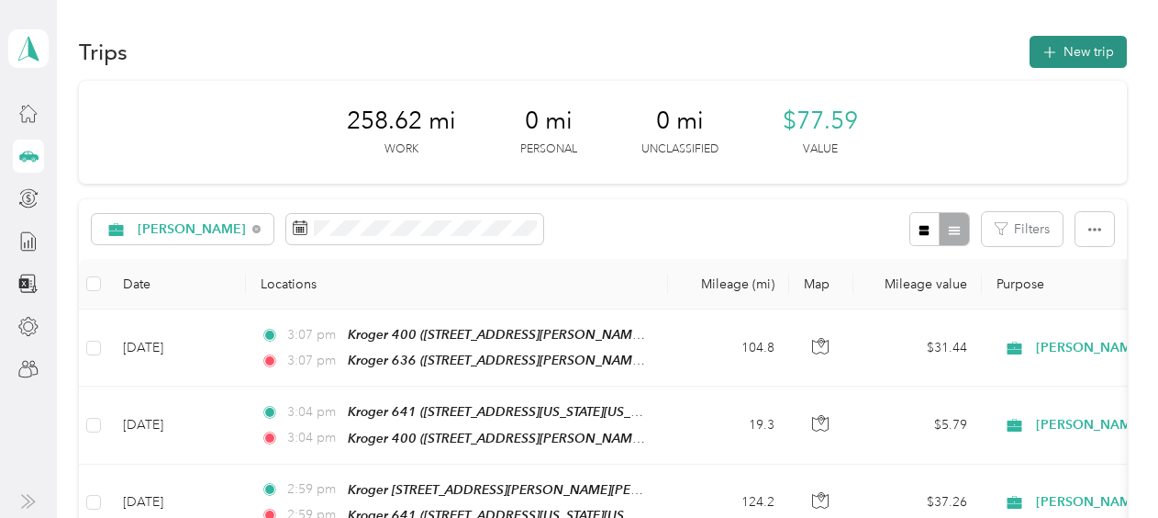
click at [1089, 57] on button "New trip" at bounding box center [1078, 52] width 97 height 32
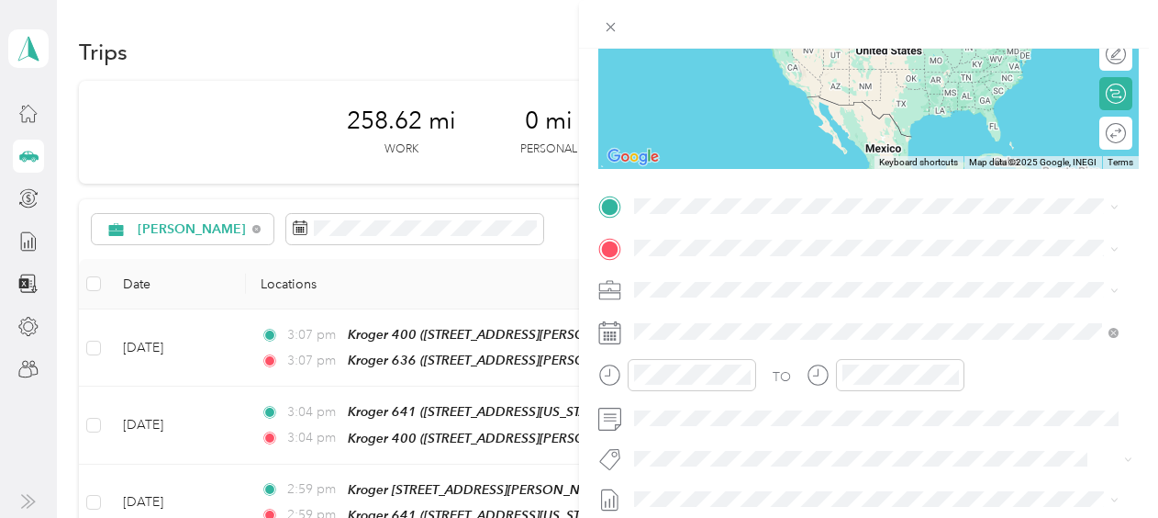
scroll to position [251, 0]
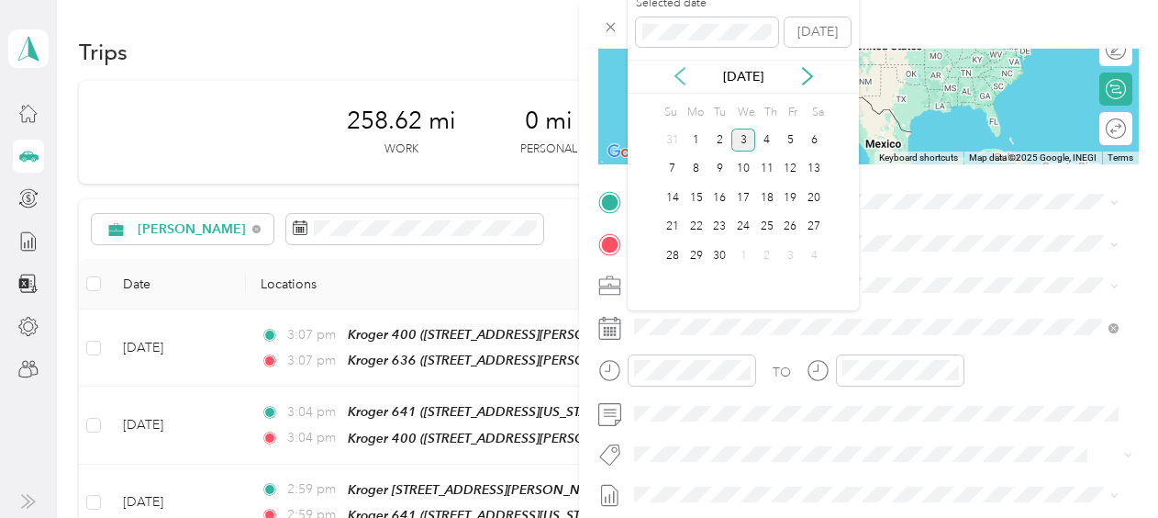
click at [678, 73] on icon at bounding box center [679, 76] width 9 height 17
click at [694, 258] on div "25" at bounding box center [697, 255] width 24 height 23
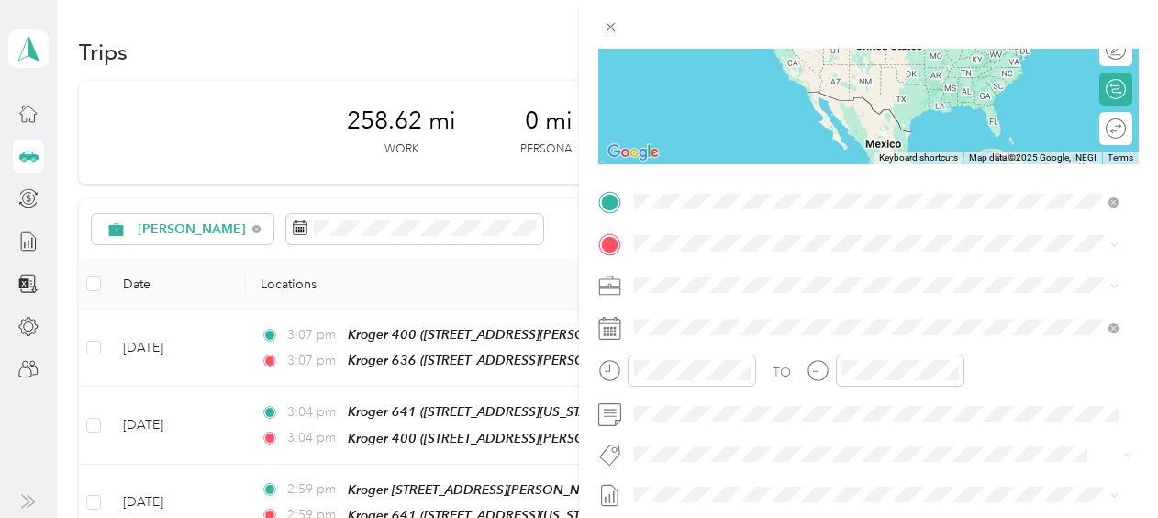
click at [698, 285] on div "Kroger [STREET_ADDRESS][PERSON_NAME][US_STATE]" at bounding box center [811, 284] width 285 height 39
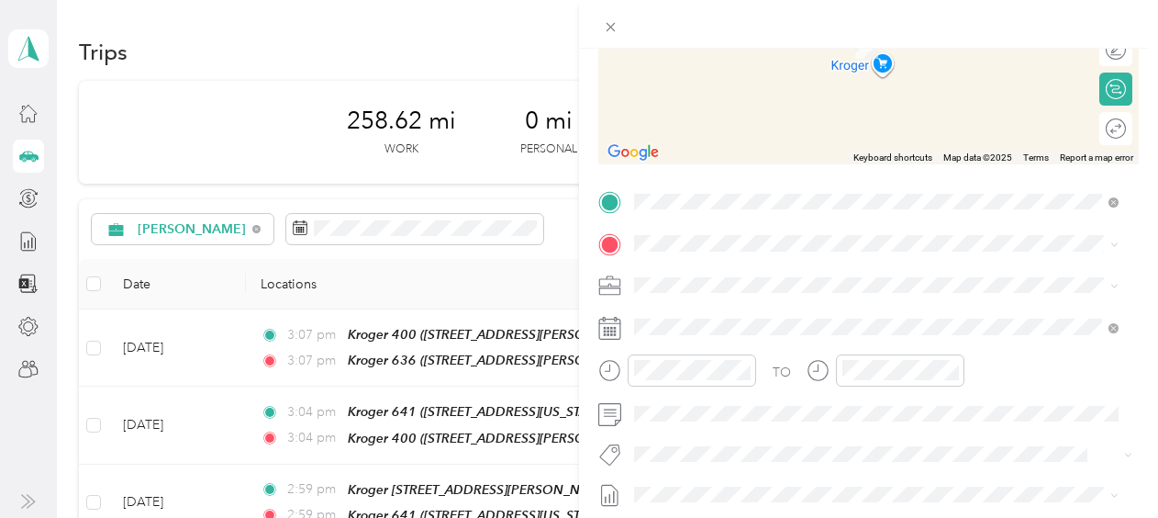
click at [687, 323] on div "Home [STREET_ADDRESS][PERSON_NAME][US_STATE]" at bounding box center [811, 325] width 285 height 39
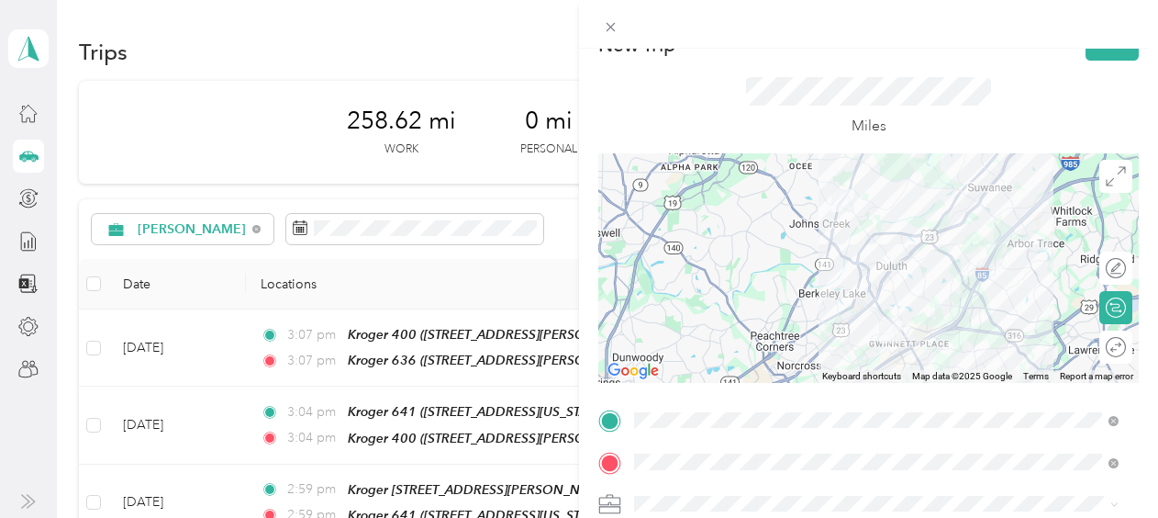
scroll to position [0, 0]
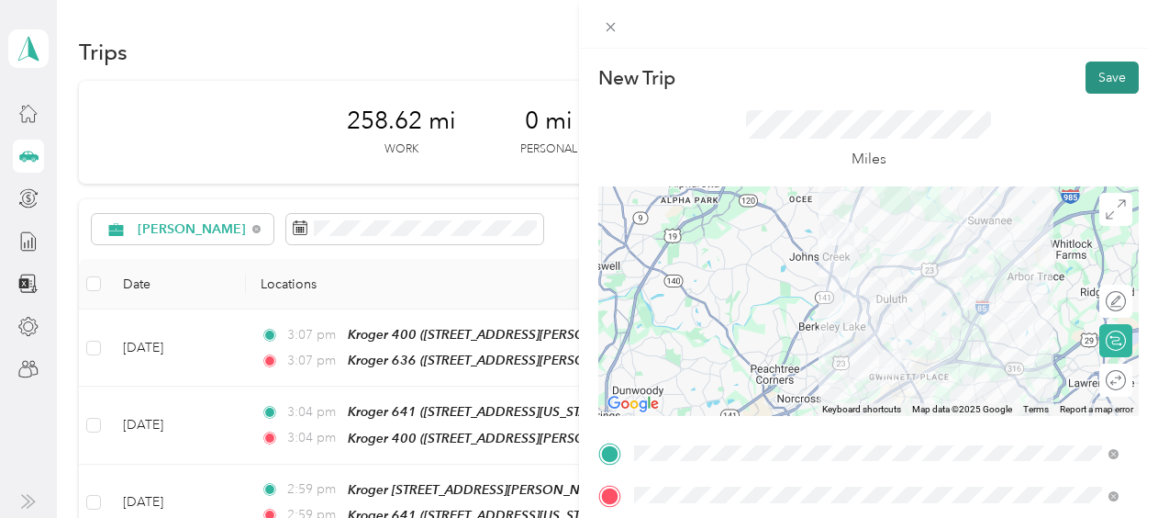
click at [1088, 82] on button "Save" at bounding box center [1112, 77] width 53 height 32
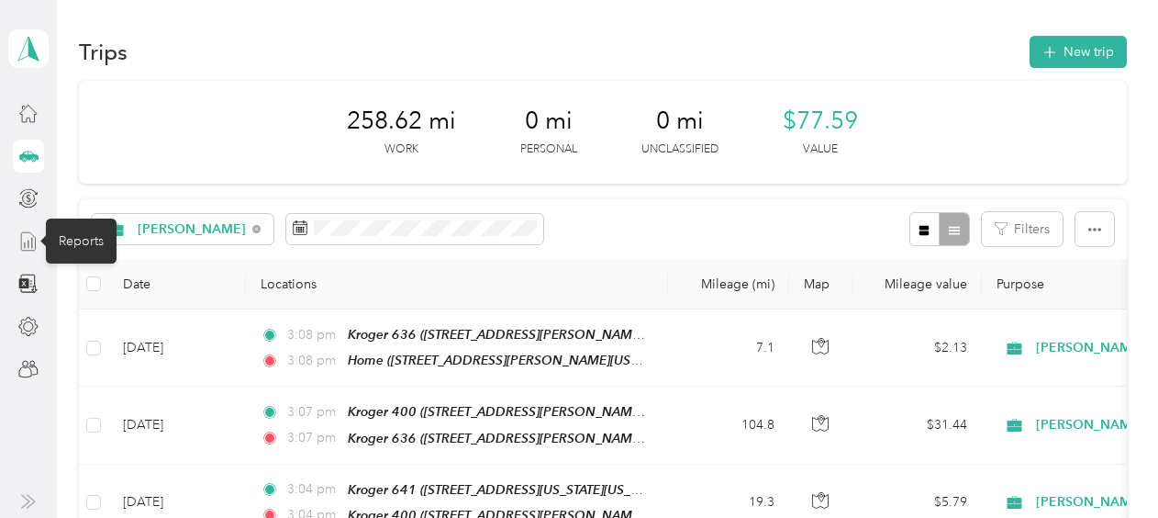
click at [34, 238] on icon at bounding box center [28, 241] width 20 height 20
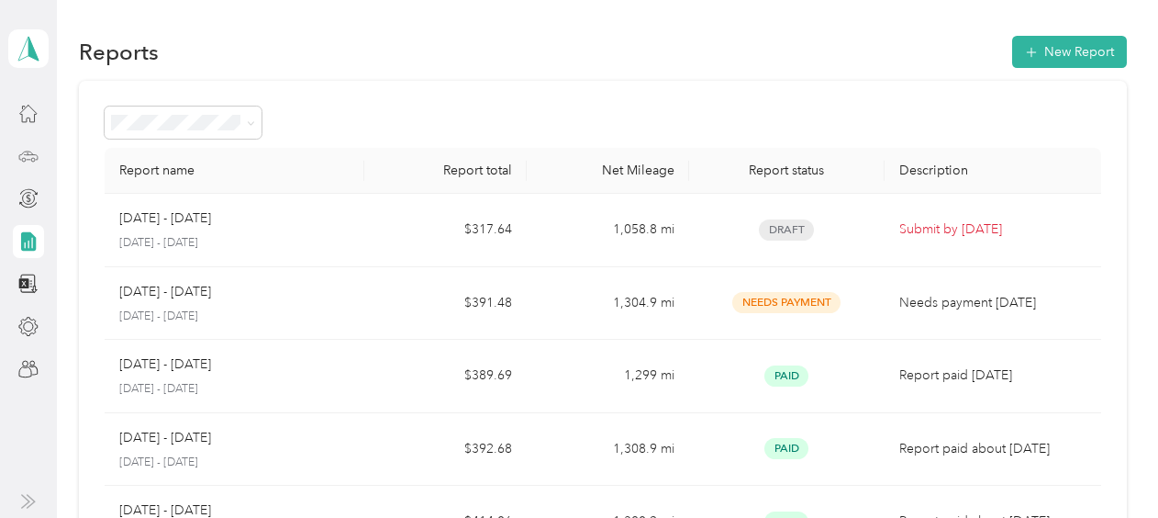
click at [34, 238] on icon at bounding box center [28, 240] width 15 height 19
click at [35, 149] on icon at bounding box center [28, 156] width 20 height 20
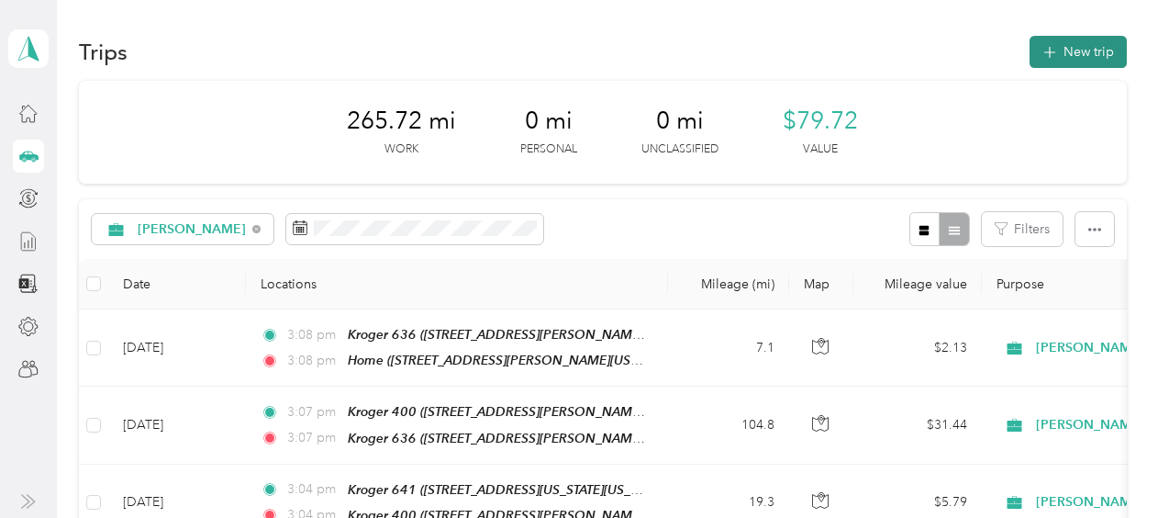
click at [1072, 55] on button "New trip" at bounding box center [1078, 52] width 97 height 32
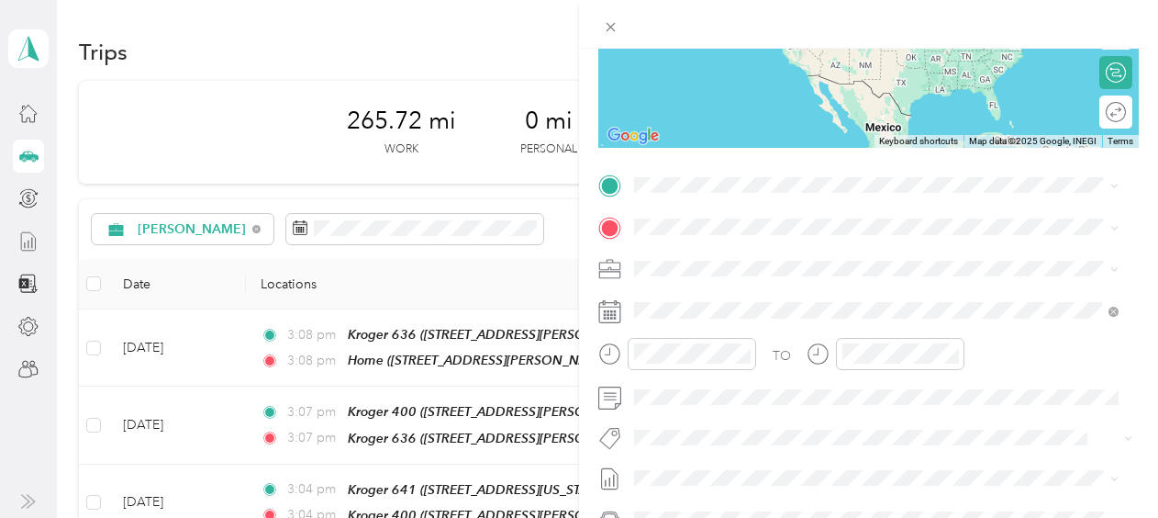
scroll to position [291, 0]
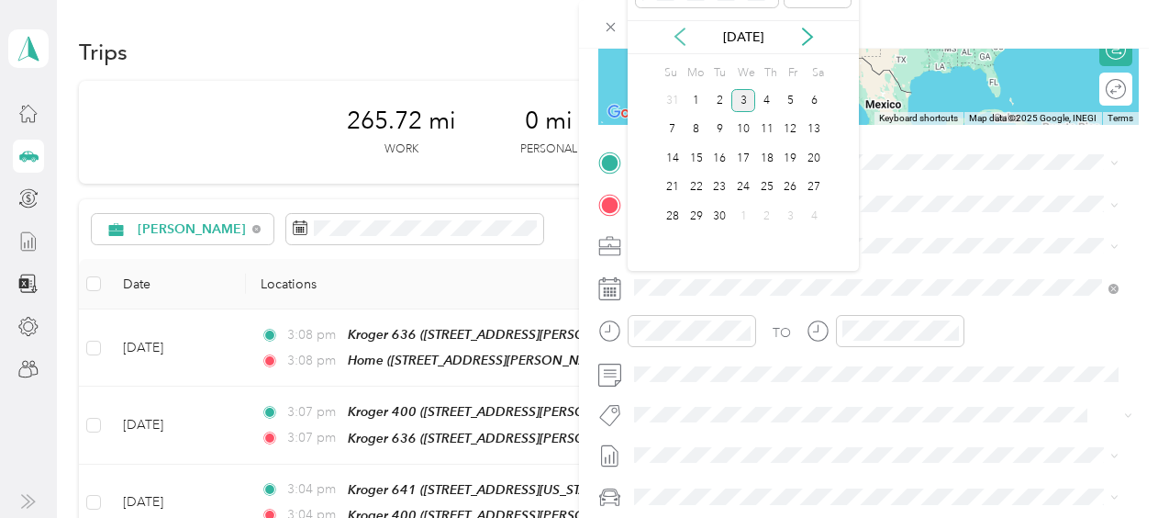
click at [681, 40] on icon at bounding box center [680, 37] width 18 height 18
click at [747, 213] on div "27" at bounding box center [743, 216] width 24 height 23
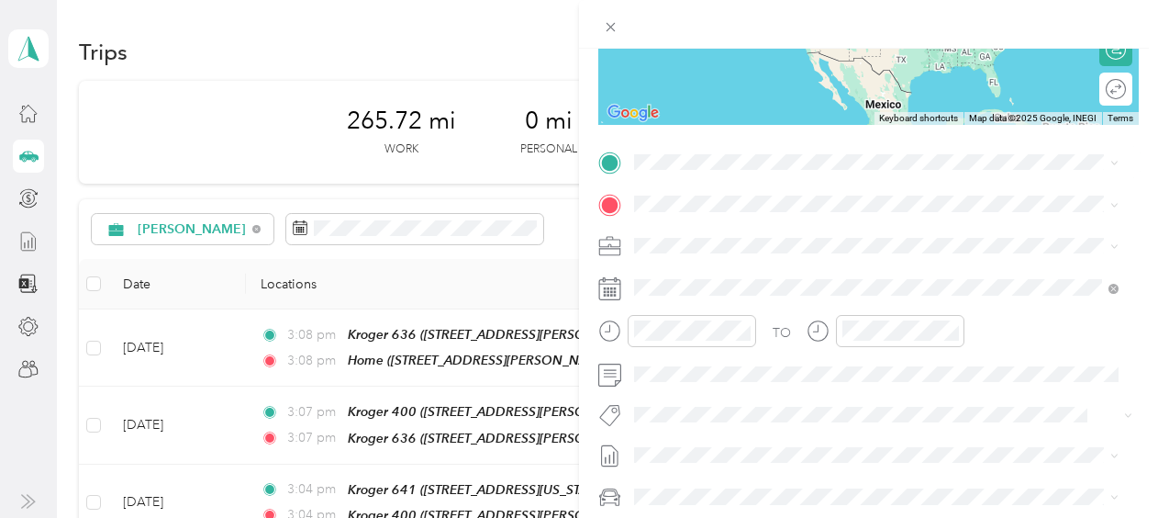
click at [704, 242] on div "Home [STREET_ADDRESS][PERSON_NAME][US_STATE]" at bounding box center [811, 238] width 285 height 39
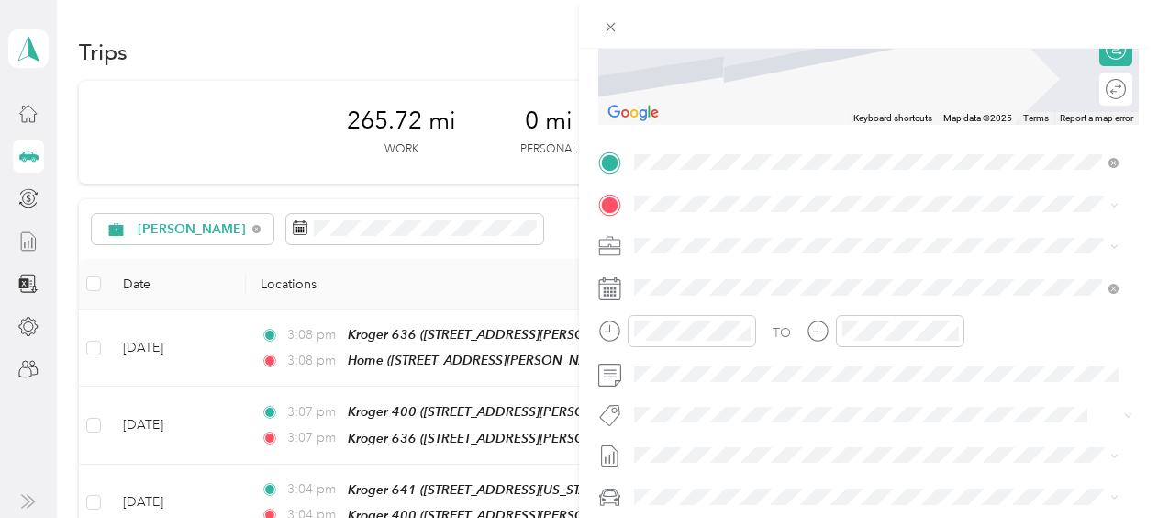
click at [727, 295] on div "Kroger 441 [STREET_ADDRESS][PERSON_NAME][US_STATE]" at bounding box center [811, 281] width 285 height 39
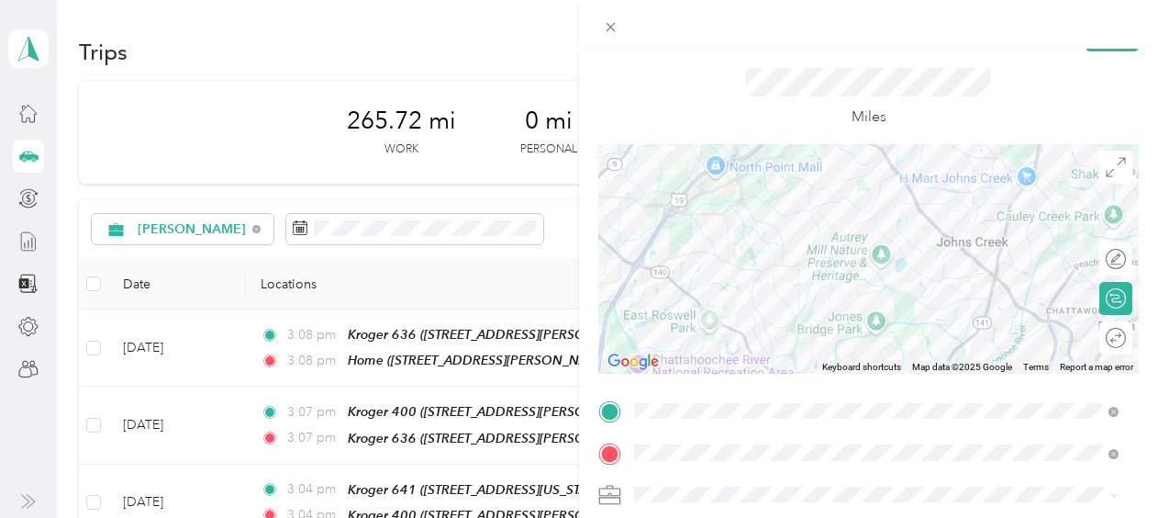
scroll to position [0, 0]
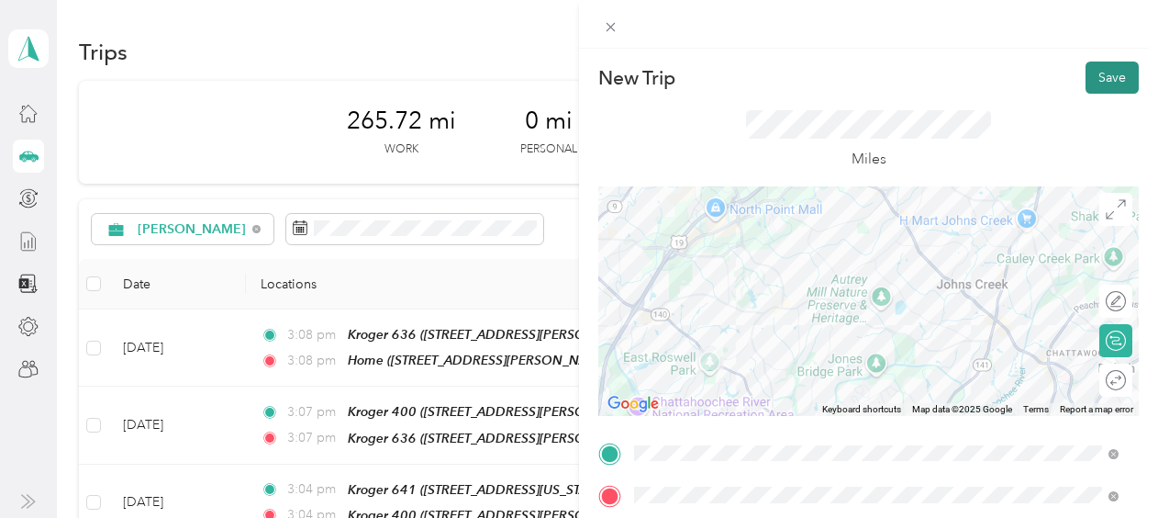
click at [1089, 77] on button "Save" at bounding box center [1112, 77] width 53 height 32
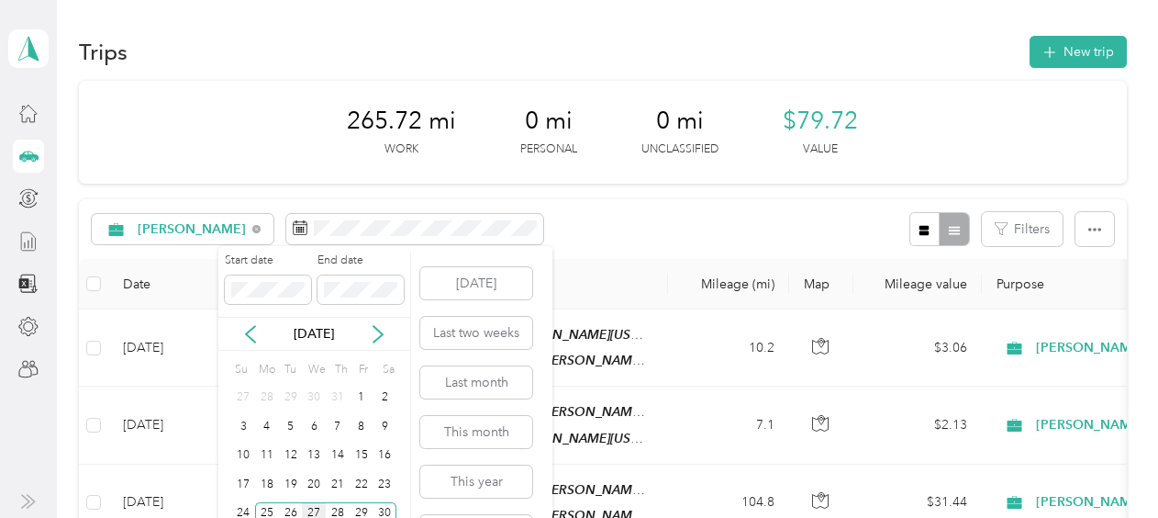
click at [312, 503] on div "27" at bounding box center [314, 513] width 24 height 23
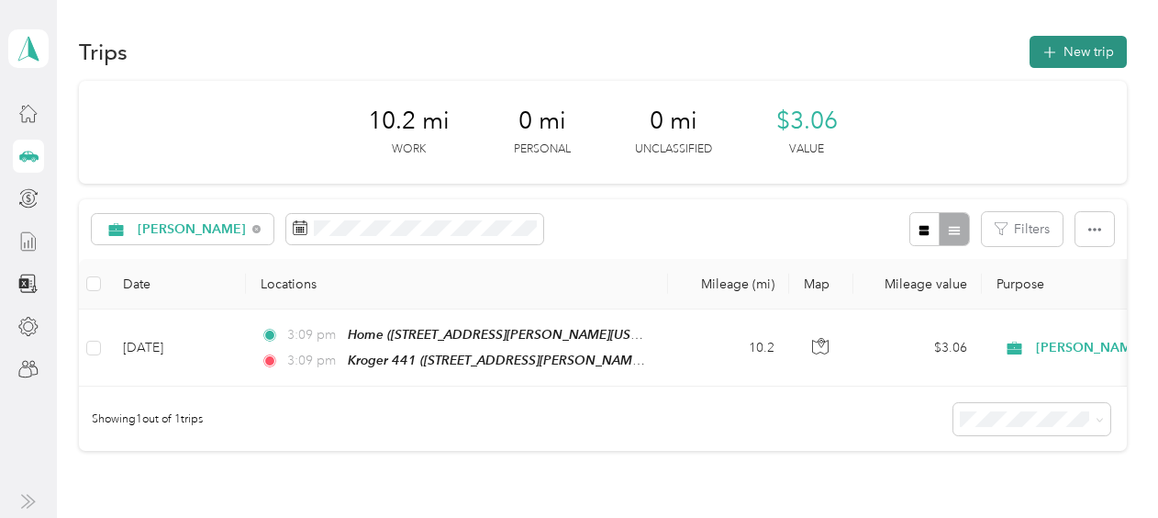
click at [1074, 50] on button "New trip" at bounding box center [1078, 52] width 97 height 32
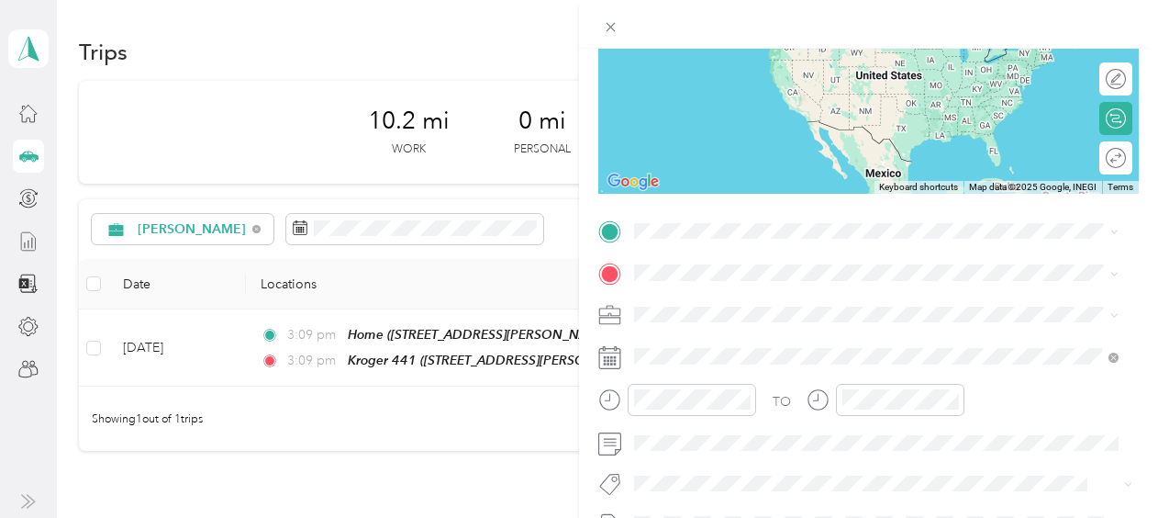
scroll to position [217, 0]
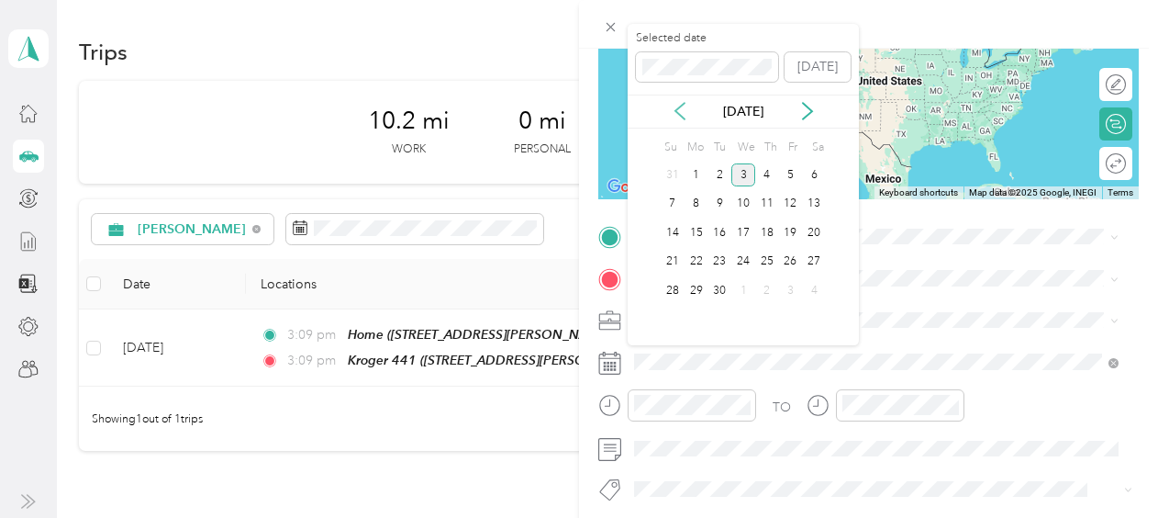
click at [687, 110] on icon at bounding box center [680, 111] width 18 height 18
click at [749, 288] on div "27" at bounding box center [743, 290] width 24 height 23
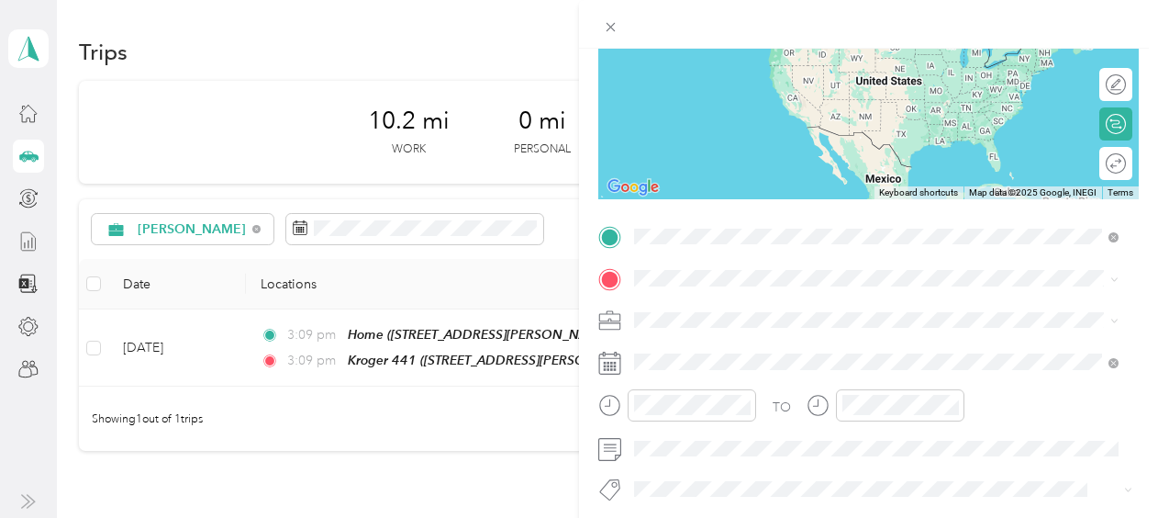
click at [739, 299] on div "Kroger 441 [STREET_ADDRESS][PERSON_NAME][US_STATE]" at bounding box center [877, 319] width 472 height 45
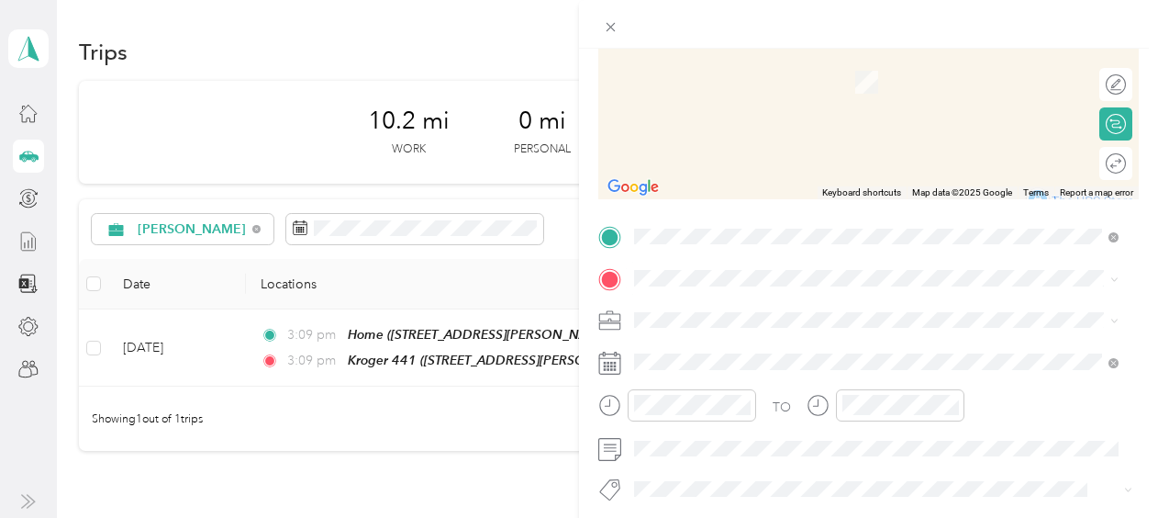
click at [748, 204] on span "[STREET_ADDRESS][US_STATE][US_STATE]" at bounding box center [794, 200] width 251 height 16
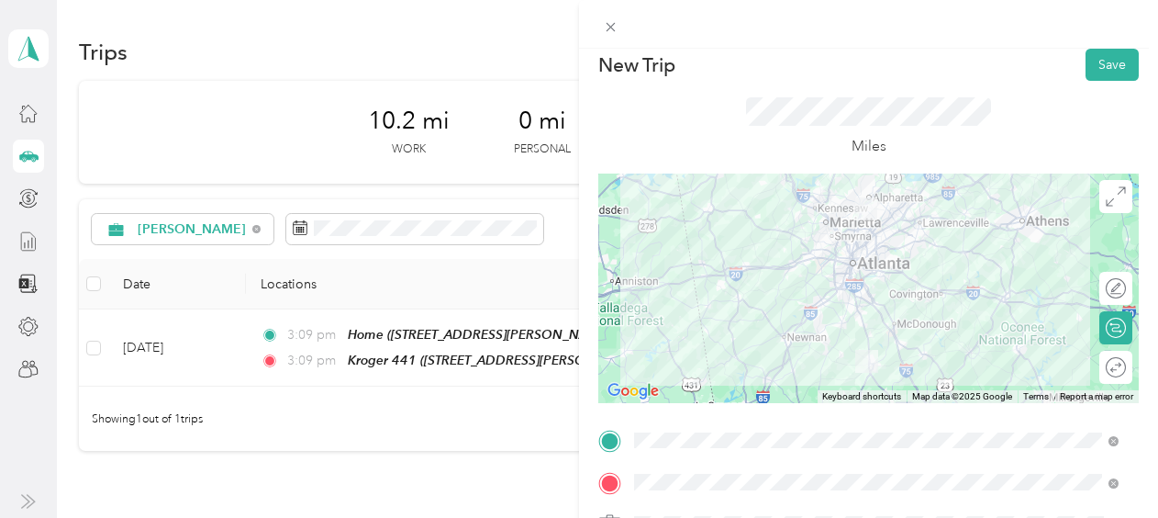
scroll to position [0, 0]
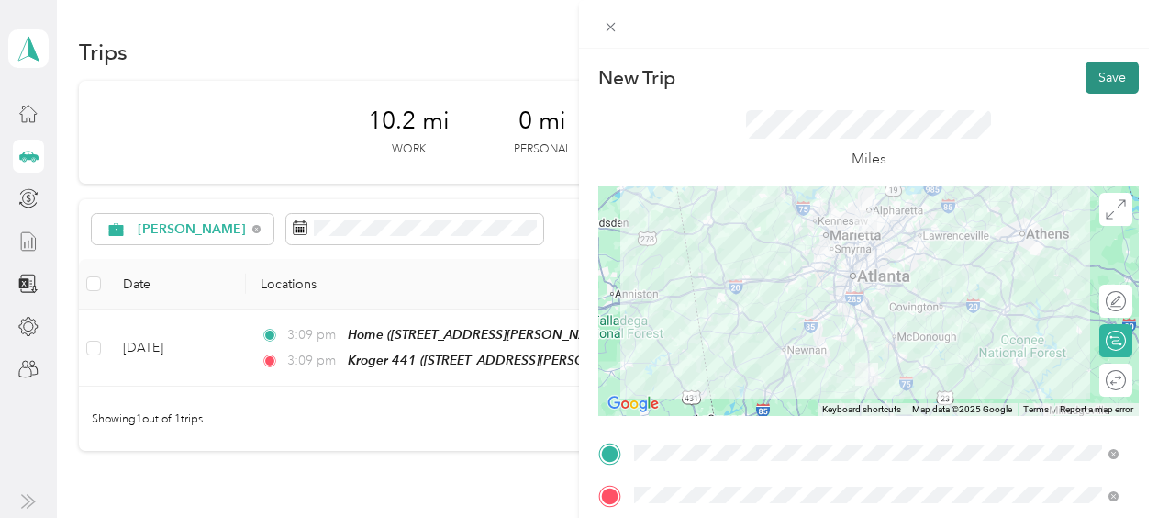
click at [1100, 73] on button "Save" at bounding box center [1112, 77] width 53 height 32
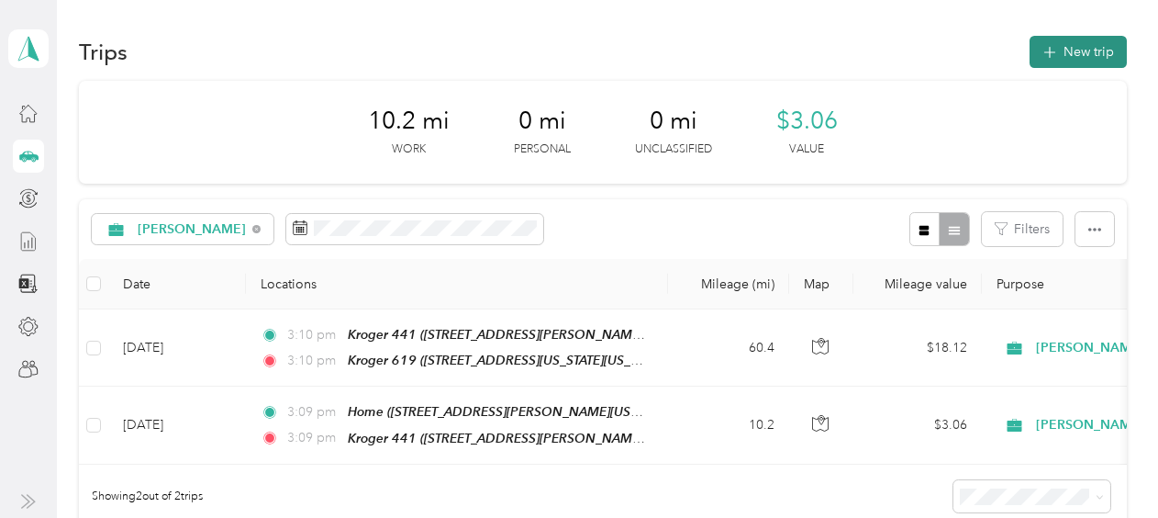
click at [1047, 46] on icon "button" at bounding box center [1049, 52] width 21 height 21
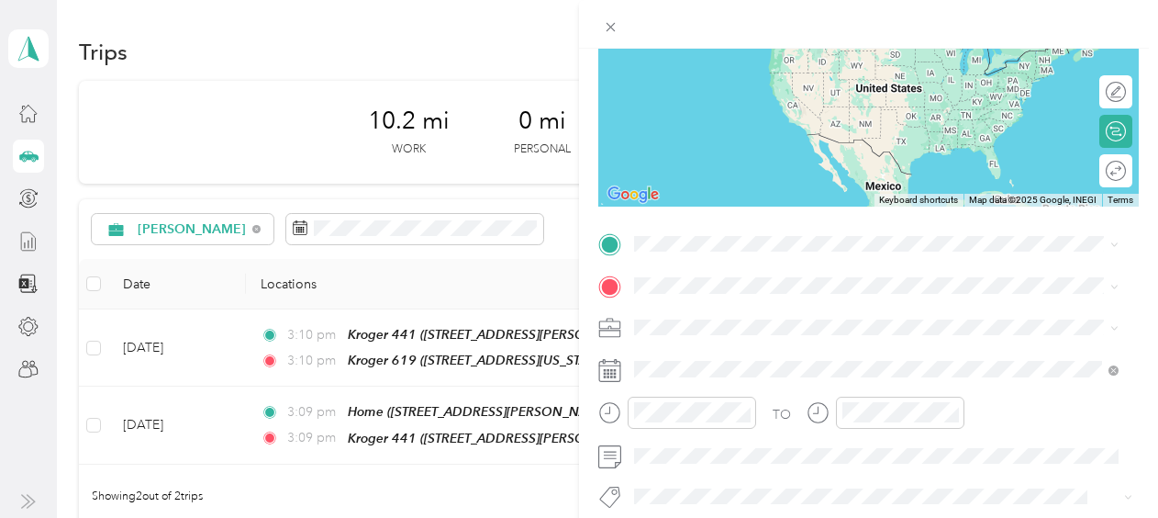
scroll to position [211, 0]
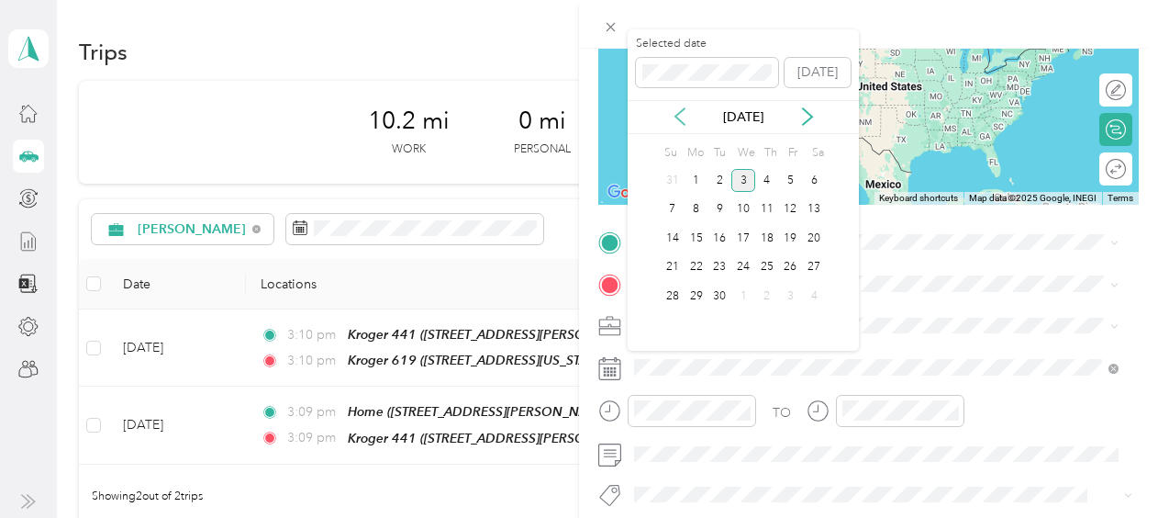
click at [674, 114] on icon at bounding box center [680, 116] width 18 height 18
click at [745, 291] on div "27" at bounding box center [743, 296] width 24 height 23
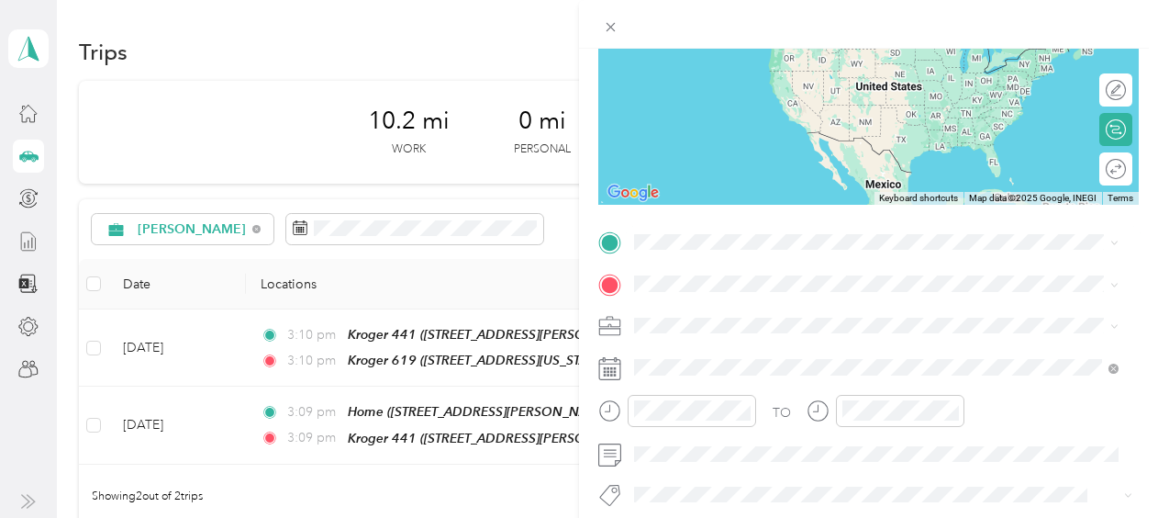
click at [732, 445] on div "Kroger 619 [STREET_ADDRESS][US_STATE][US_STATE]" at bounding box center [794, 444] width 251 height 39
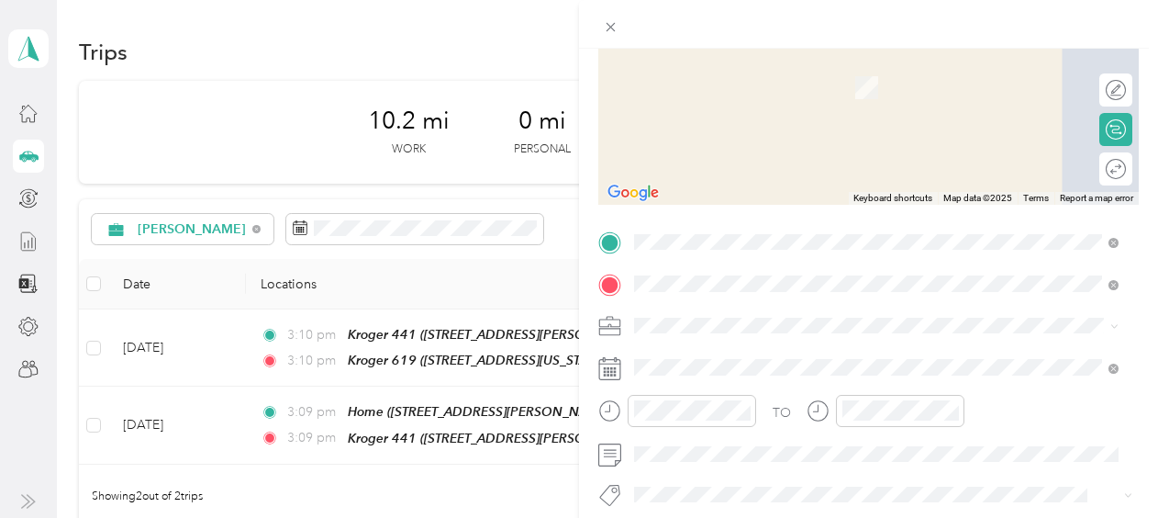
click at [784, 79] on span "[STREET_ADDRESS][US_STATE][US_STATE]" at bounding box center [794, 87] width 251 height 16
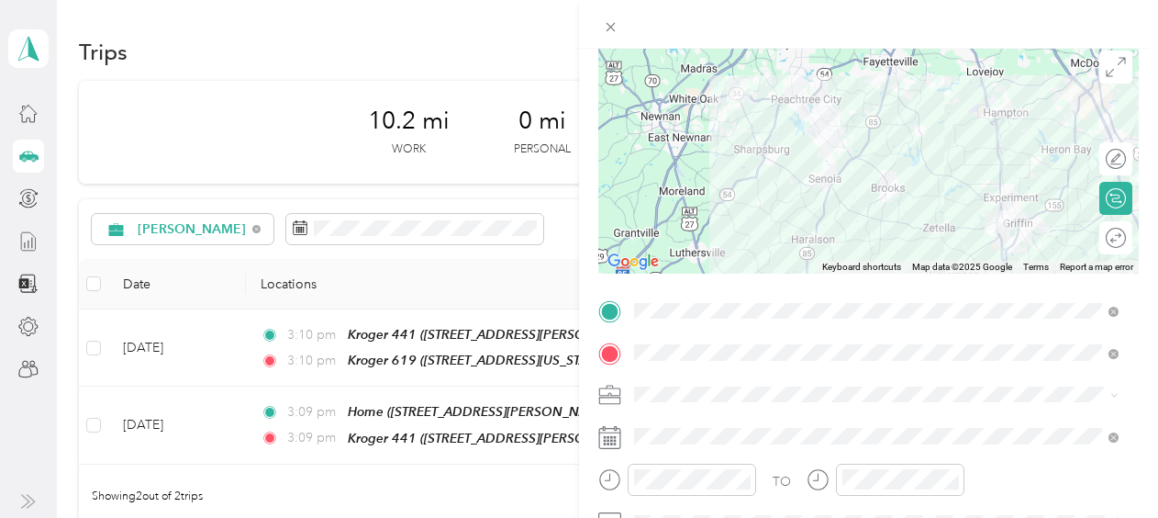
scroll to position [146, 0]
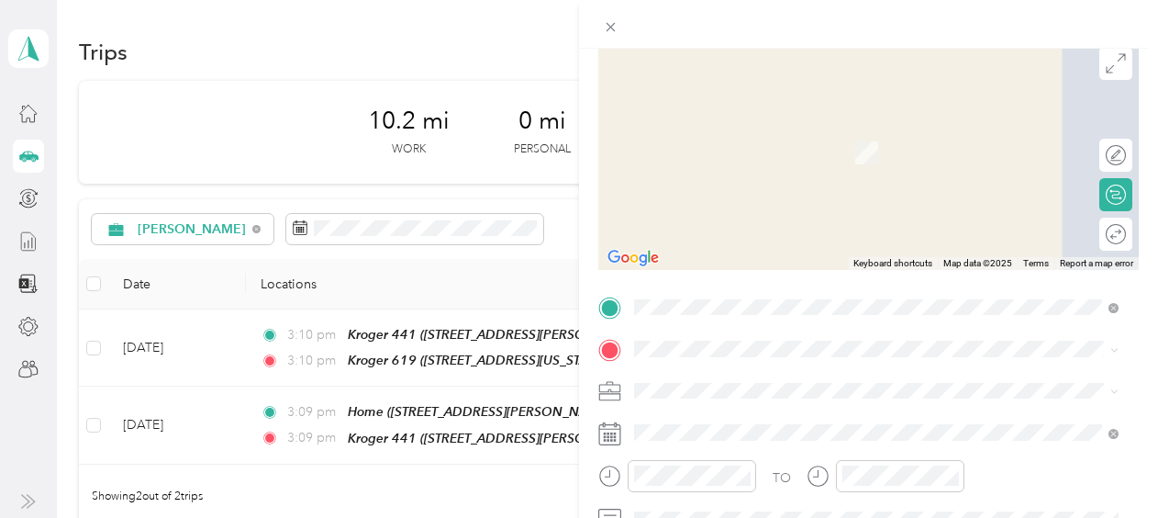
click at [784, 141] on div "Kroger [STREET_ADDRESS][US_STATE]" at bounding box center [761, 133] width 184 height 39
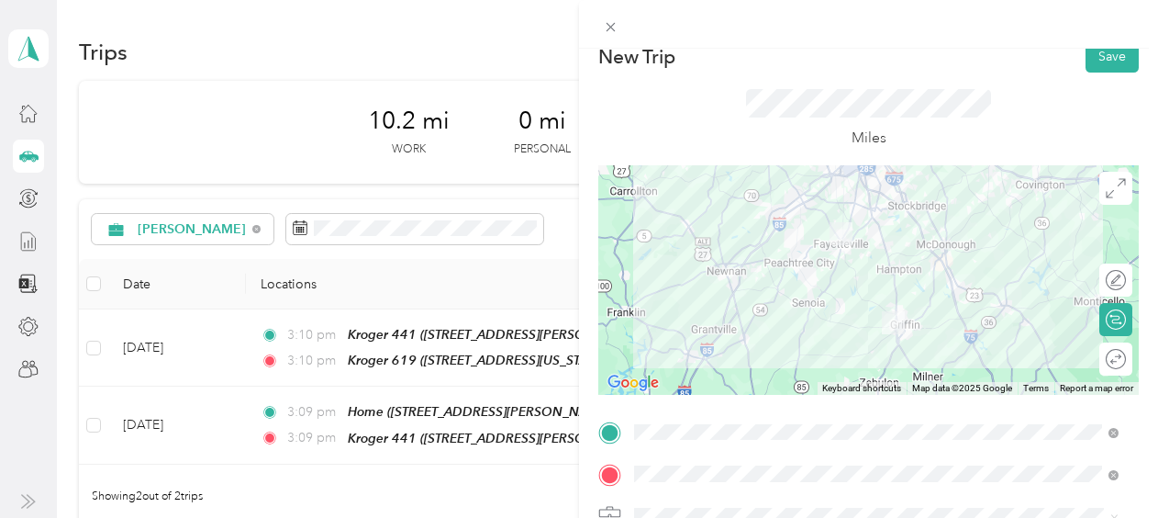
scroll to position [0, 0]
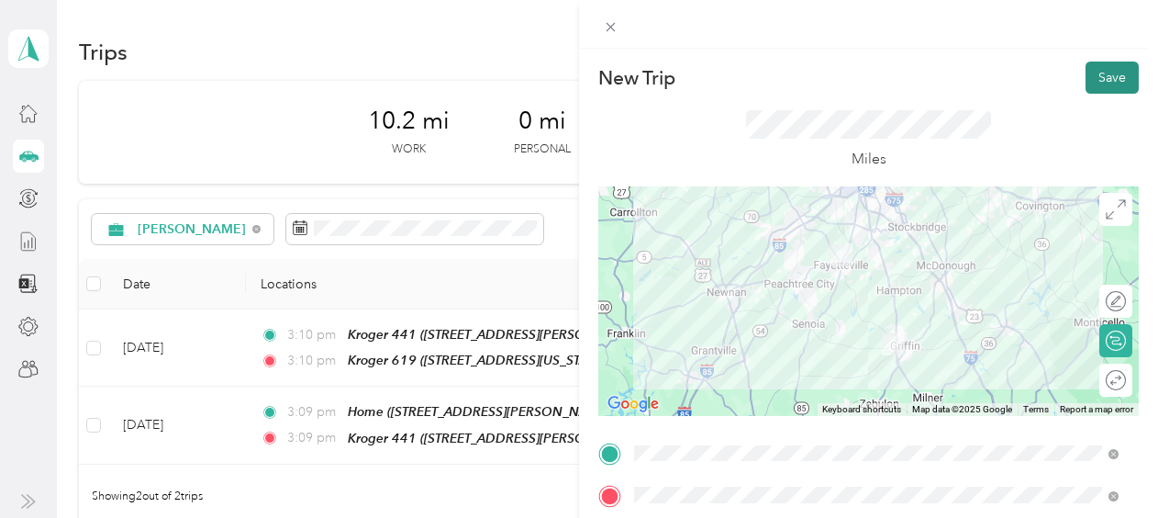
click at [1086, 68] on button "Save" at bounding box center [1112, 77] width 53 height 32
